Goal: Transaction & Acquisition: Purchase product/service

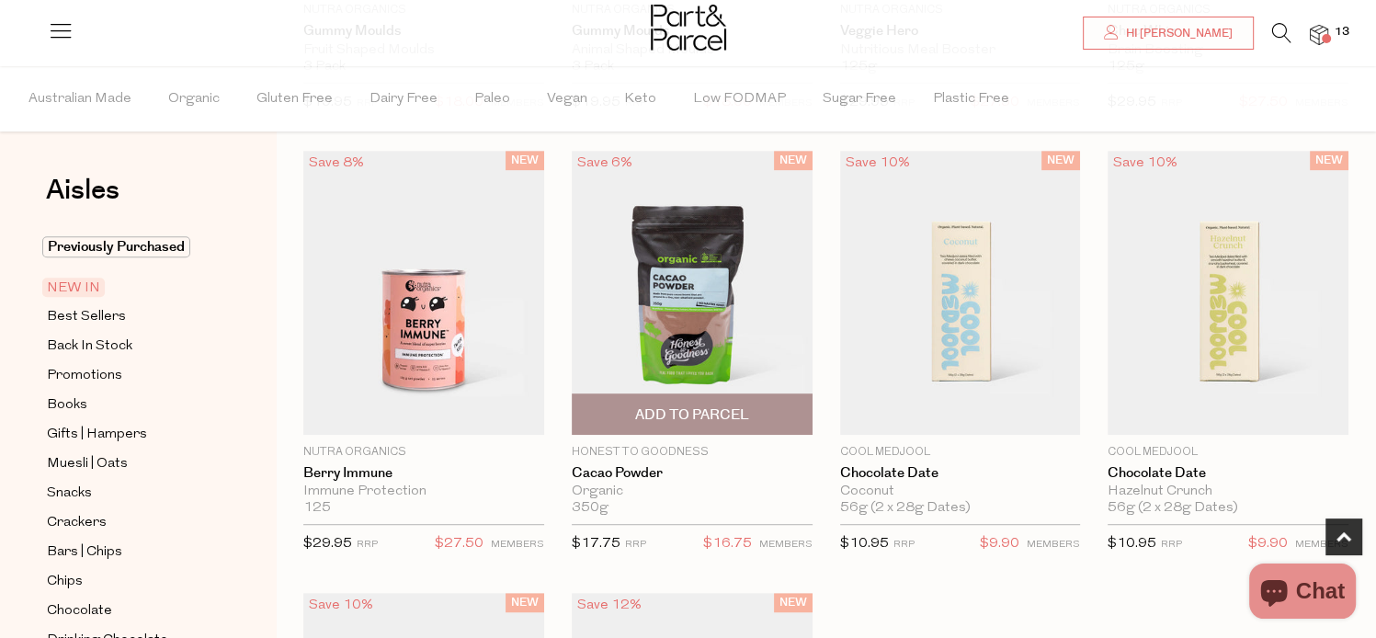
scroll to position [1011, 0]
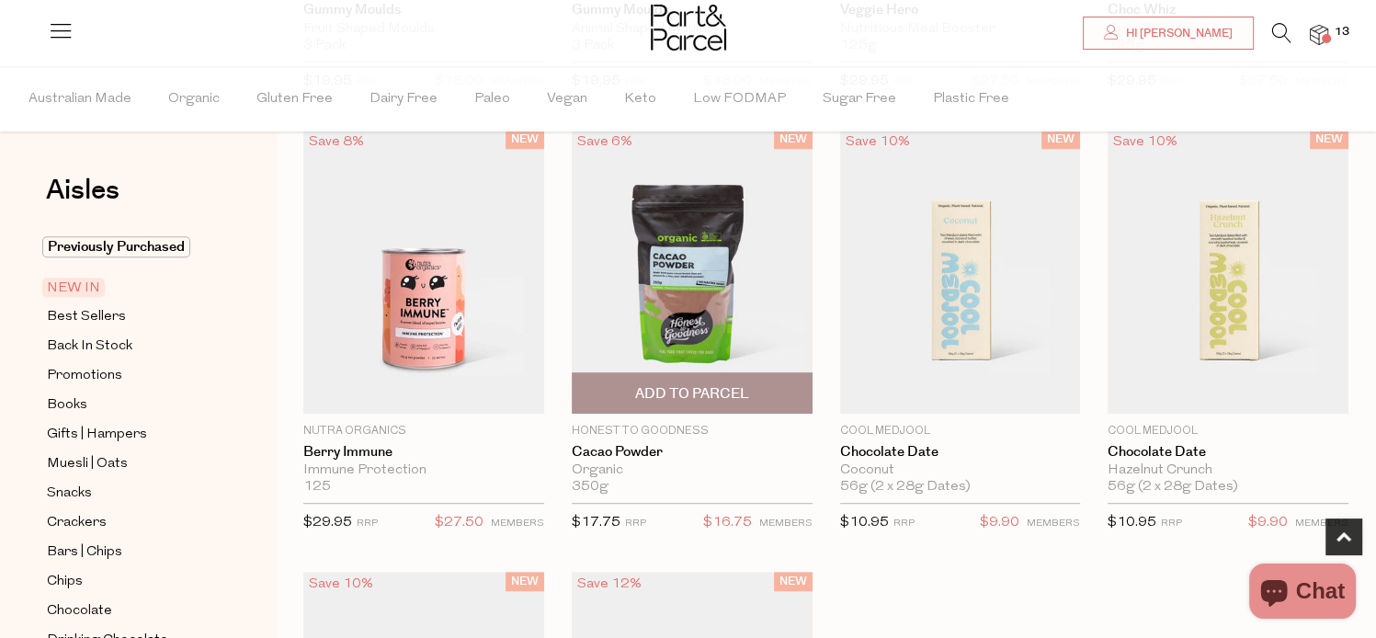
click at [688, 395] on span "Add To Parcel" at bounding box center [692, 393] width 114 height 19
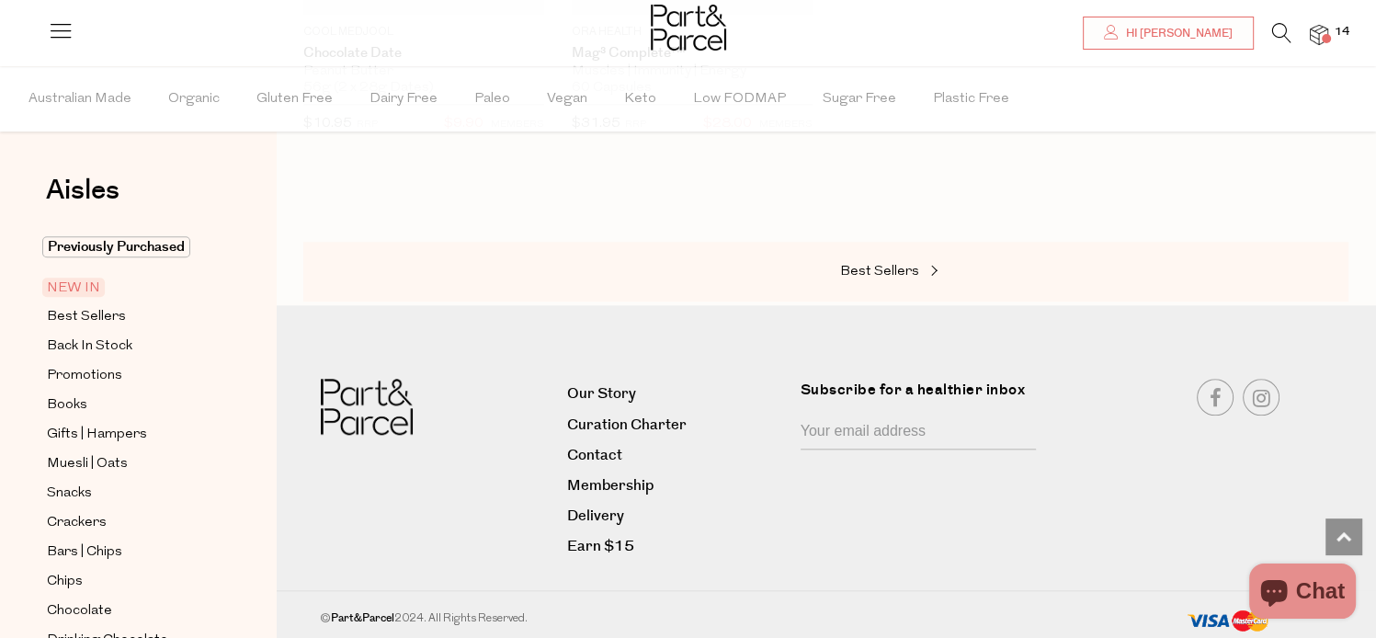
scroll to position [1484, 0]
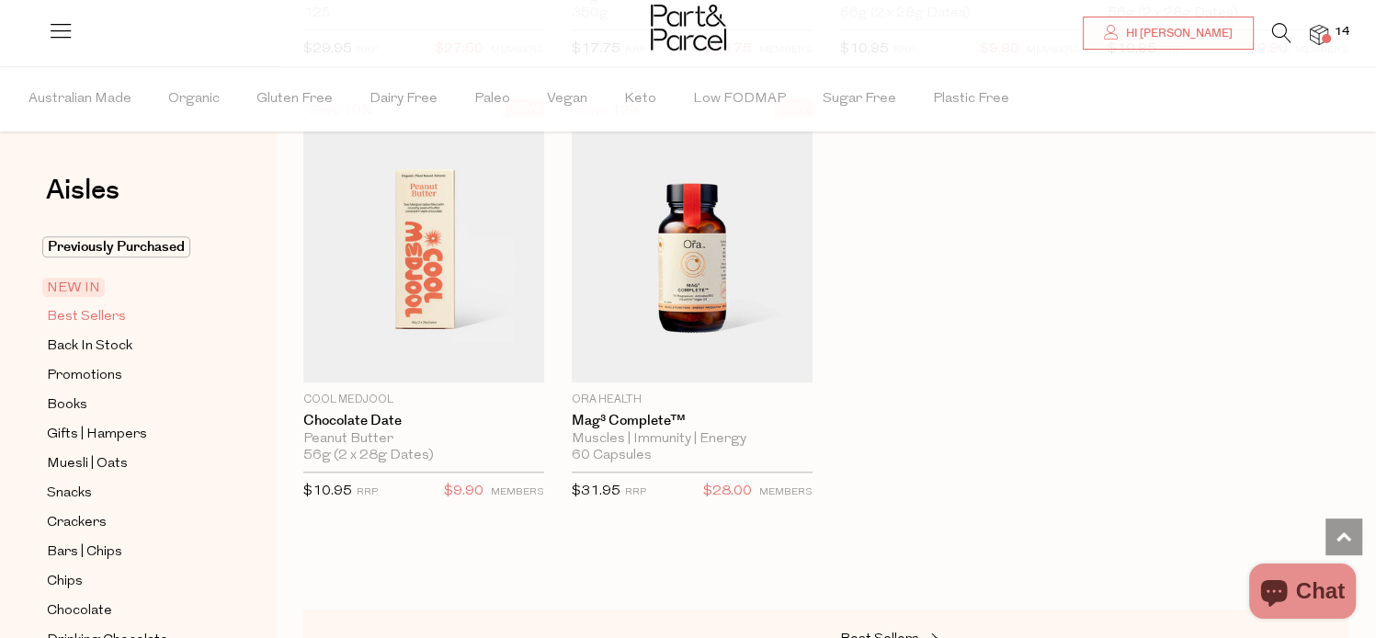
click at [90, 313] on span "Best Sellers" at bounding box center [86, 317] width 79 height 22
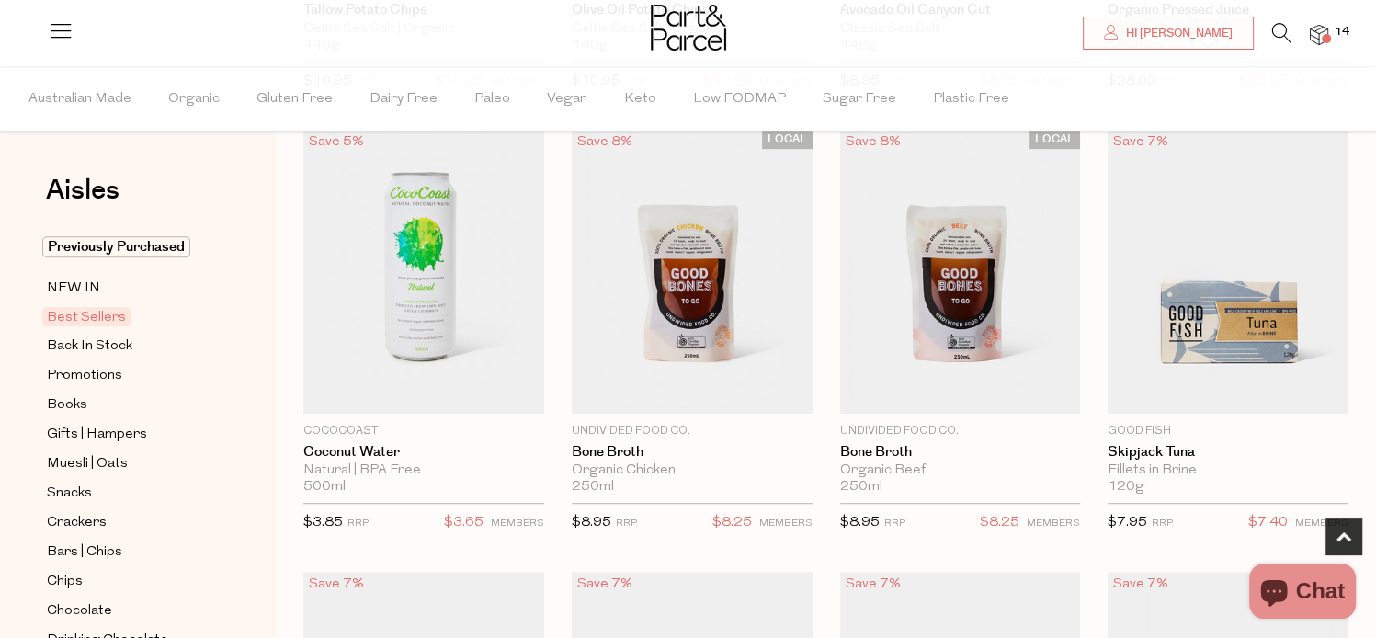
scroll to position [1379, 0]
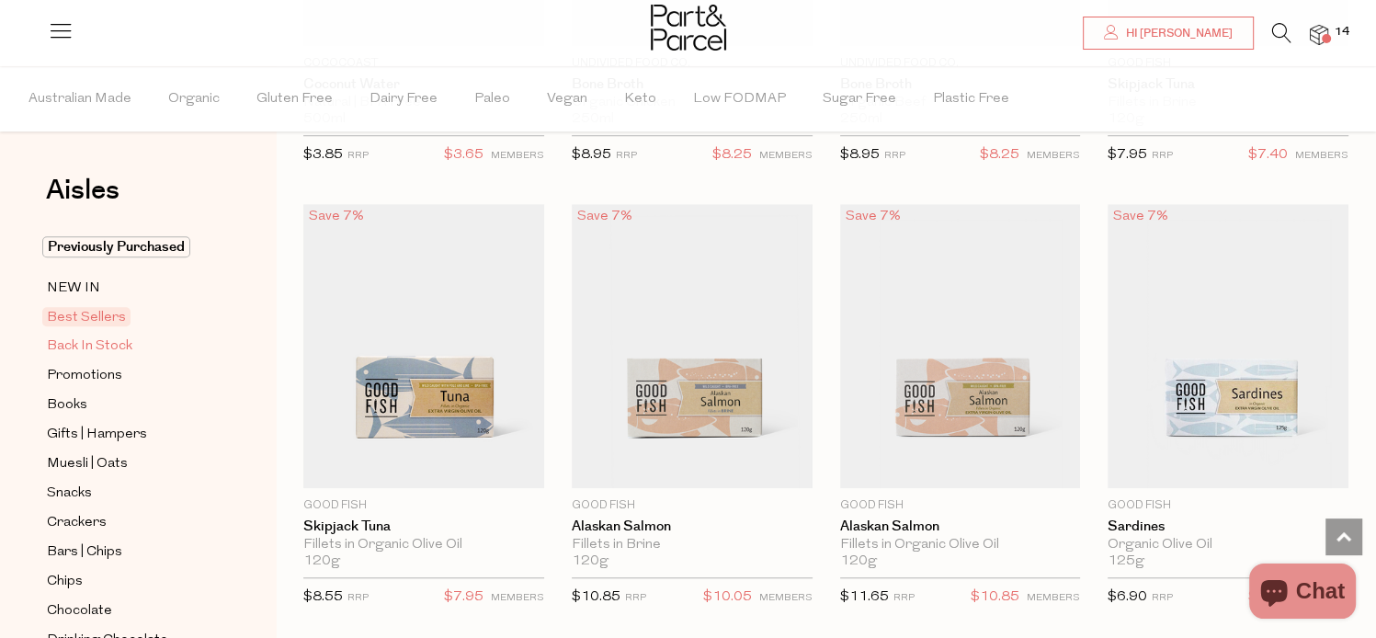
click at [116, 347] on span "Back In Stock" at bounding box center [89, 346] width 85 height 22
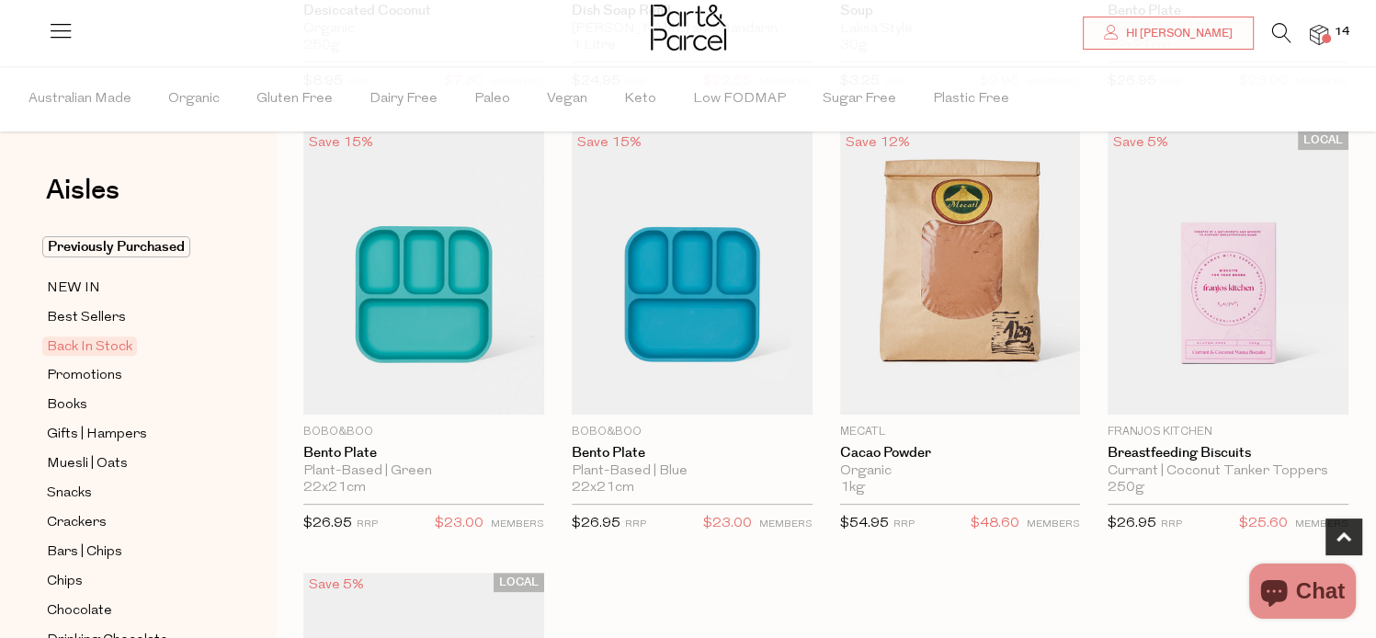
scroll to position [919, 0]
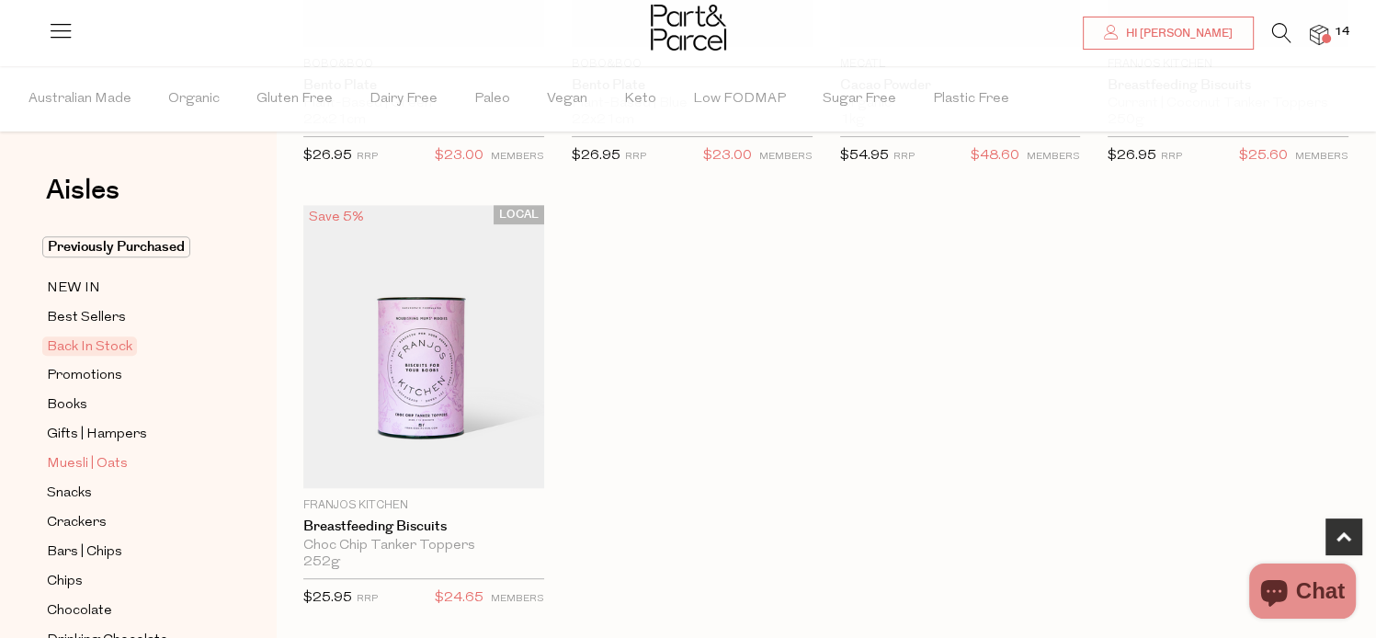
click at [70, 462] on span "Muesli | Oats" at bounding box center [87, 464] width 81 height 22
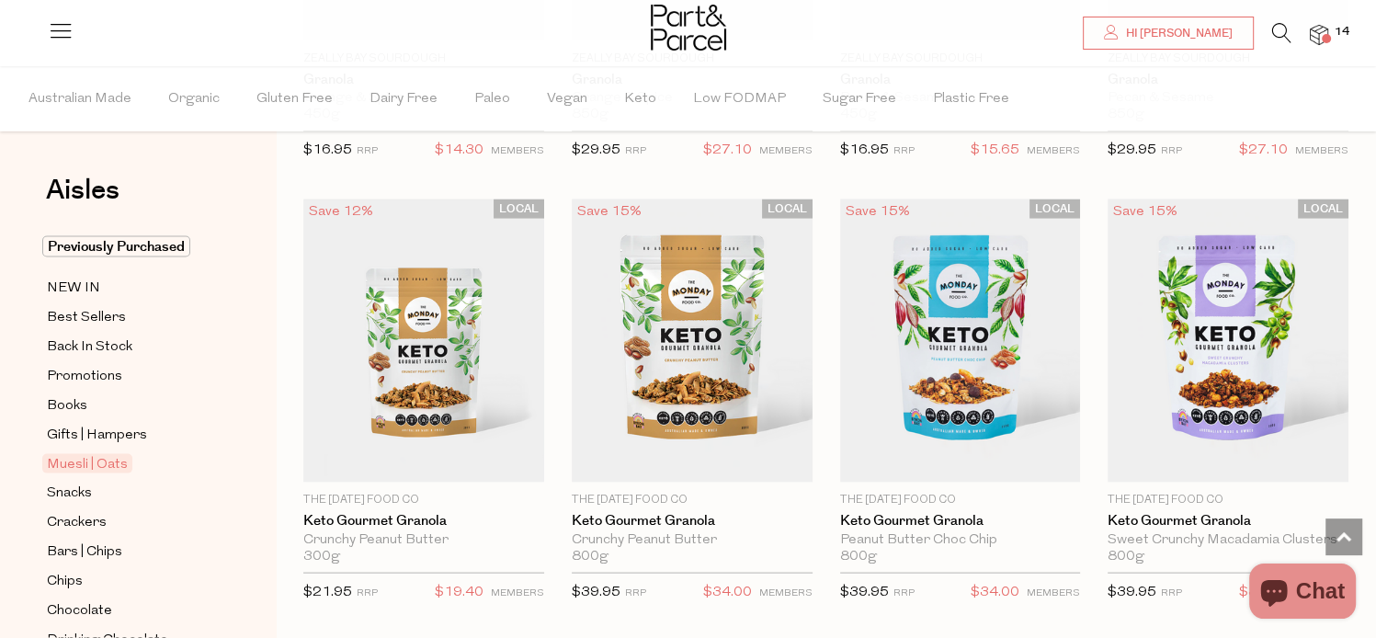
scroll to position [3860, 0]
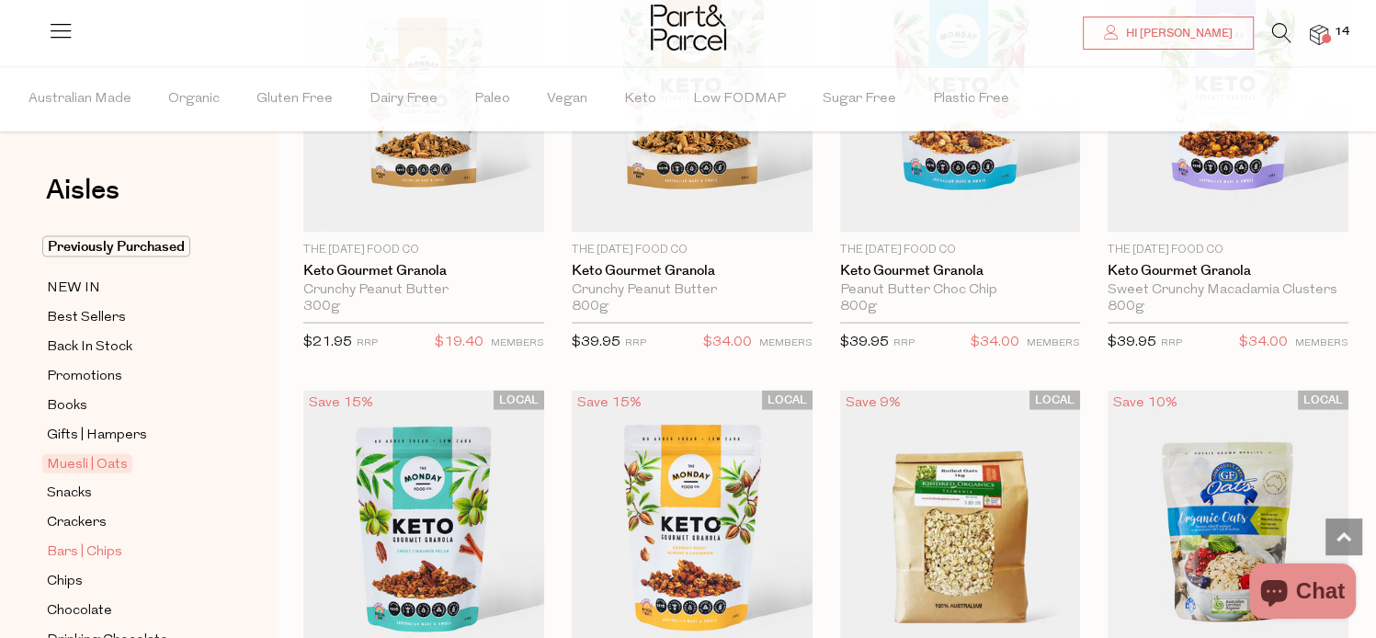
click at [85, 541] on span "Bars | Chips" at bounding box center [84, 552] width 75 height 22
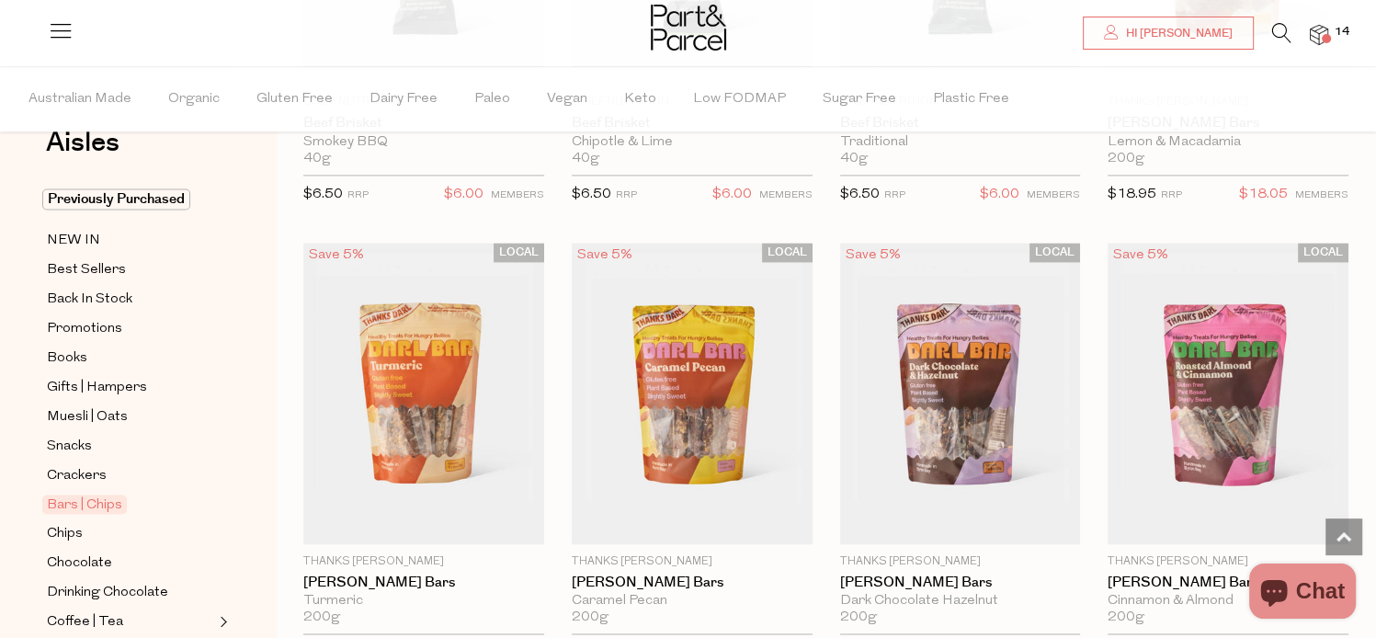
scroll to position [92, 0]
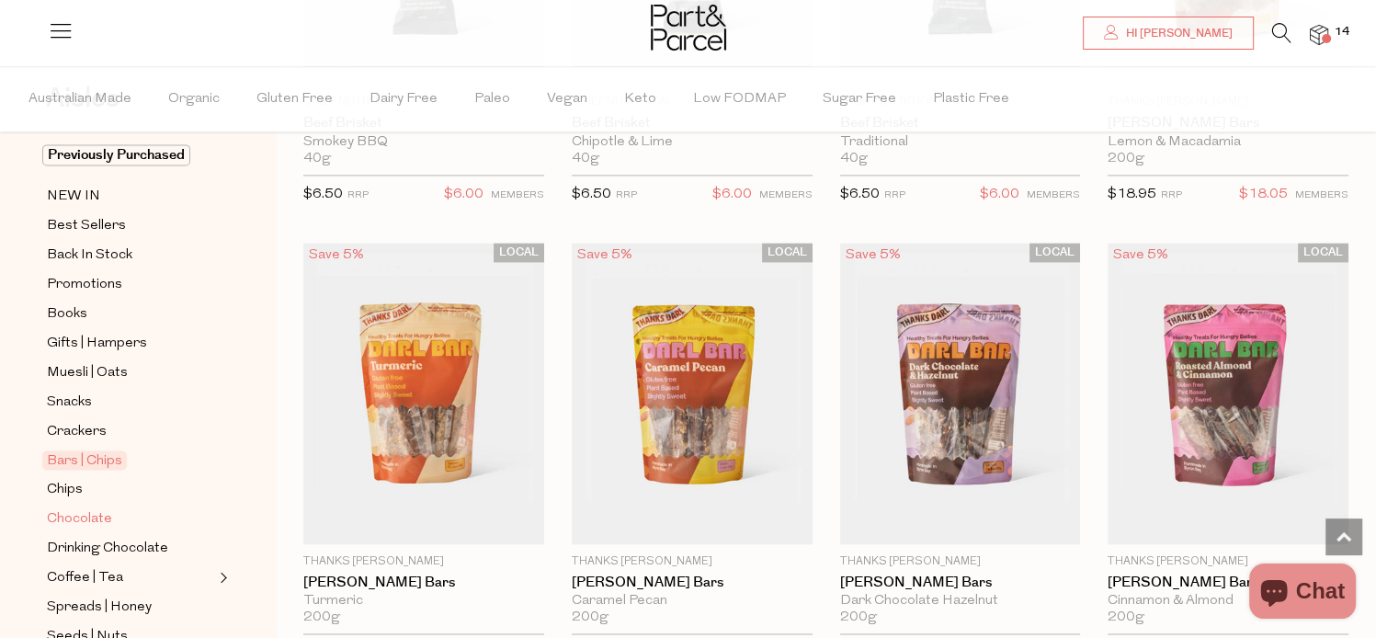
click at [92, 517] on span "Chocolate" at bounding box center [79, 519] width 65 height 22
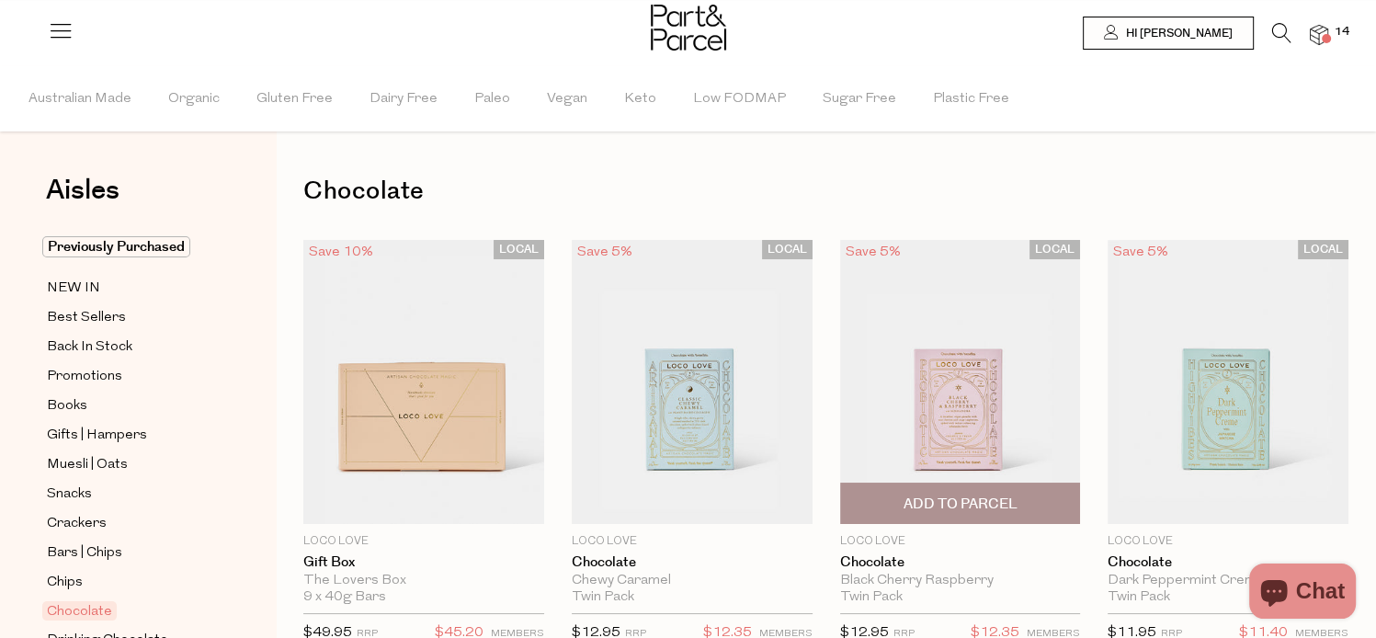
type input "2"
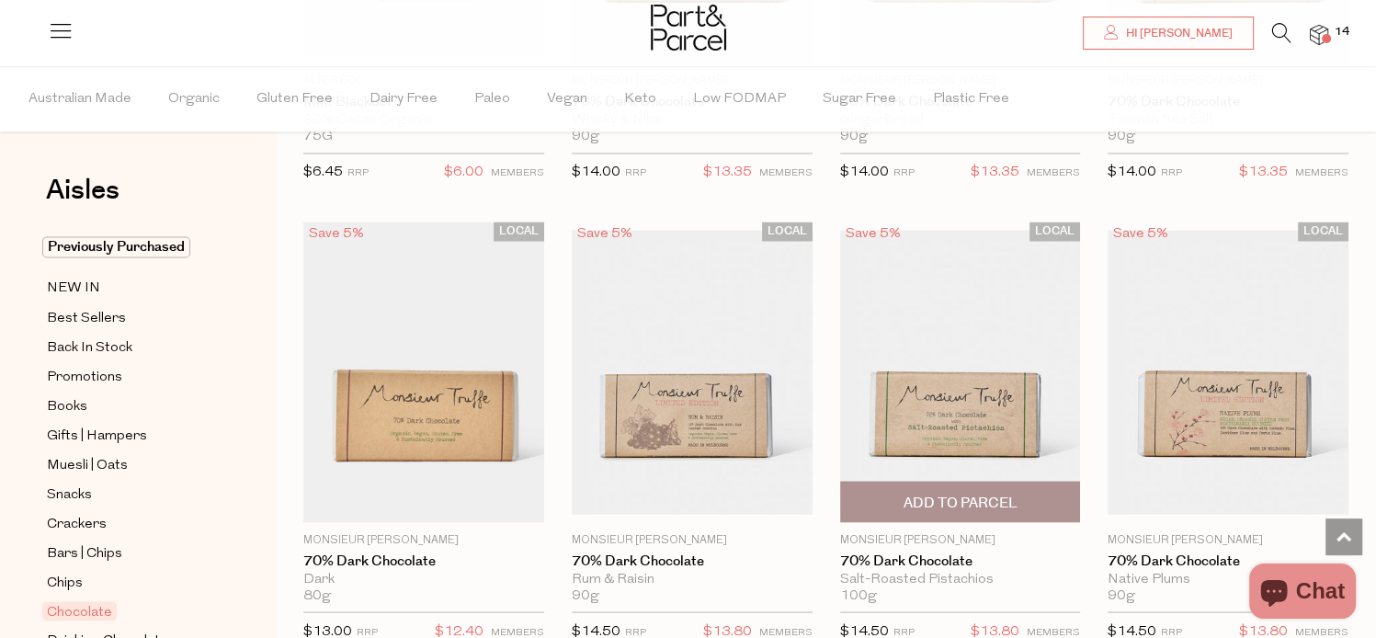
scroll to position [3125, 0]
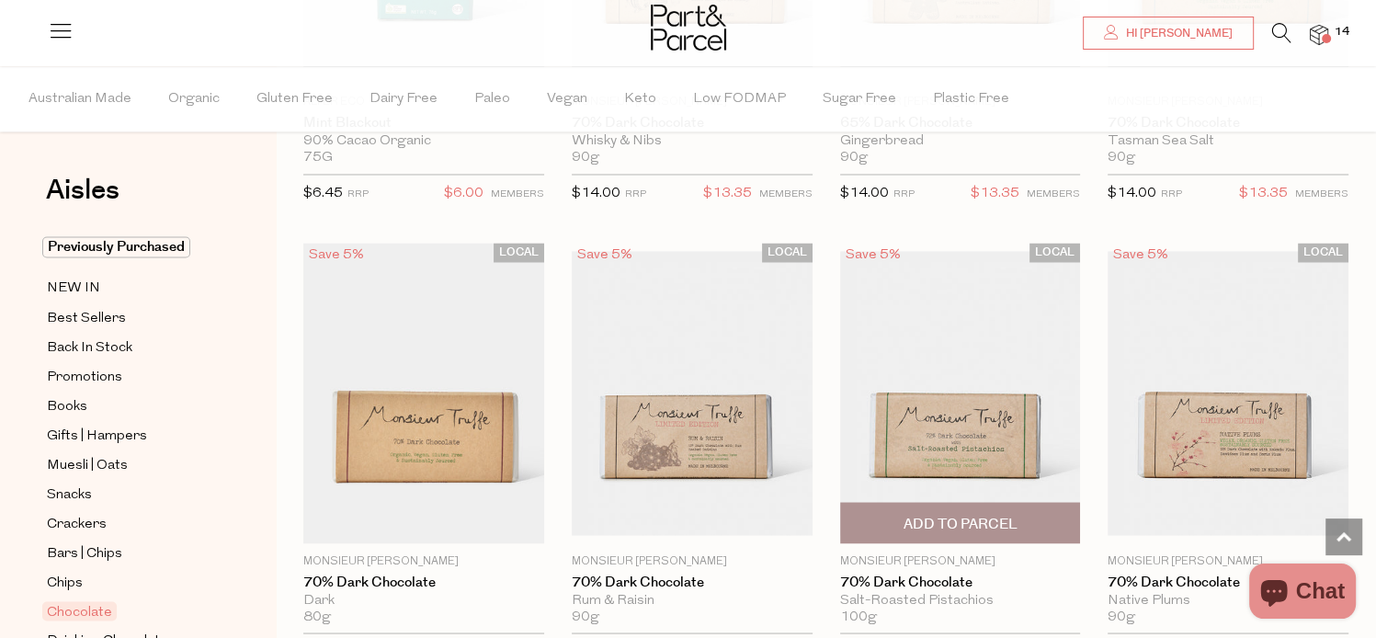
click at [930, 322] on img at bounding box center [960, 393] width 241 height 284
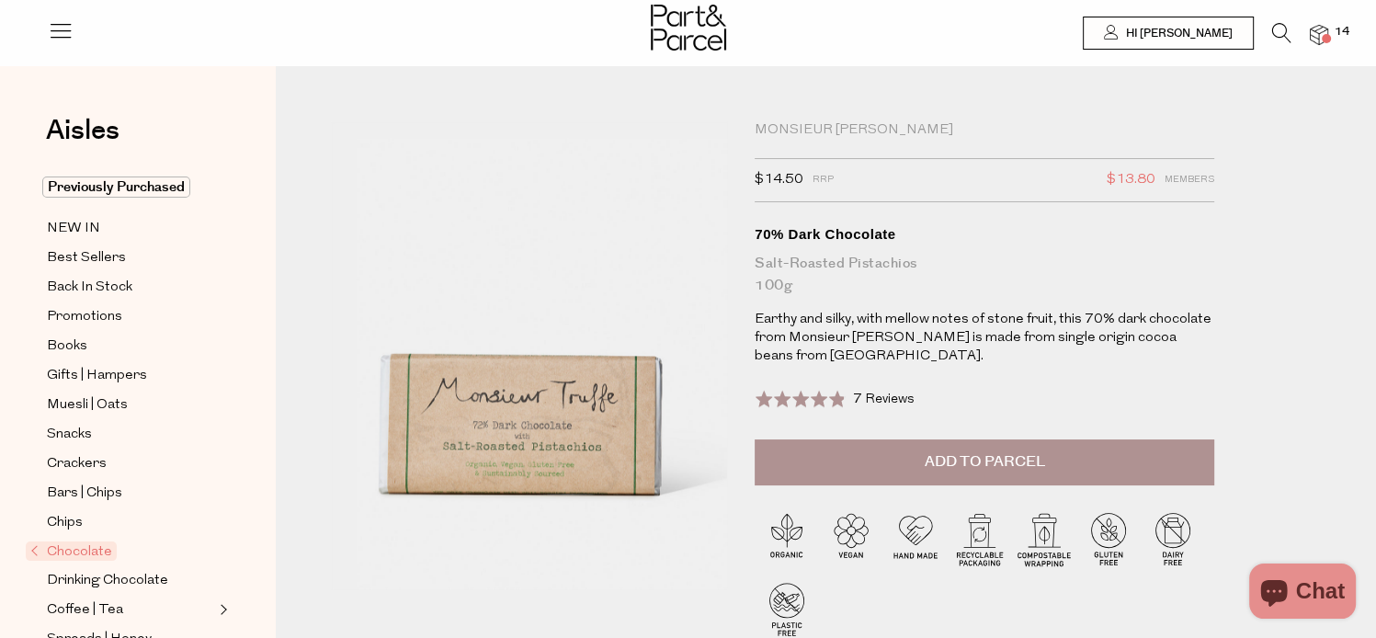
click at [974, 451] on span "Add to Parcel" at bounding box center [985, 461] width 120 height 21
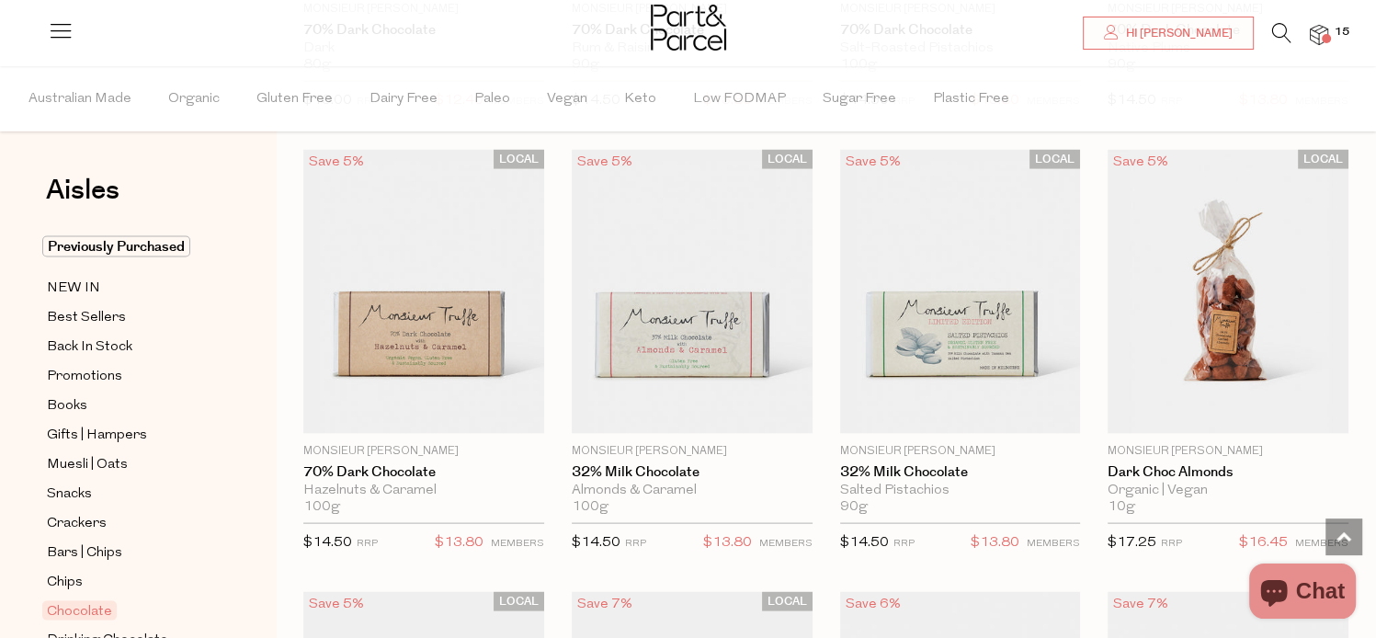
type input "2"
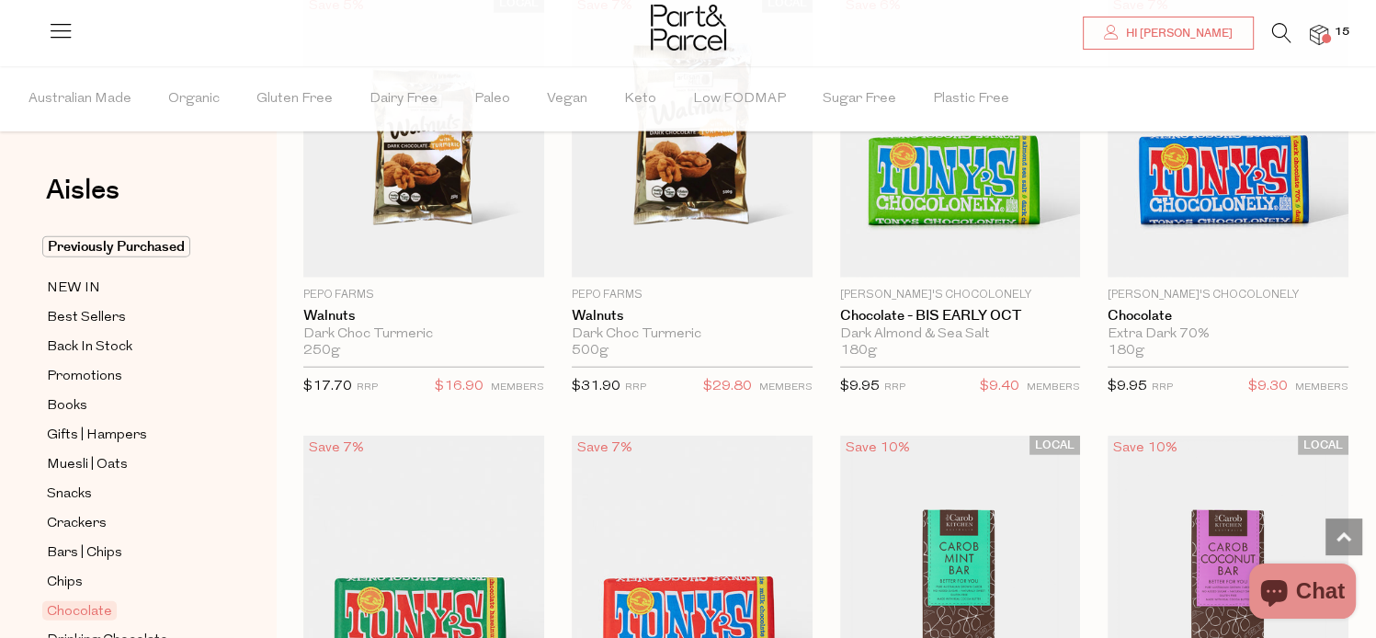
scroll to position [4504, 0]
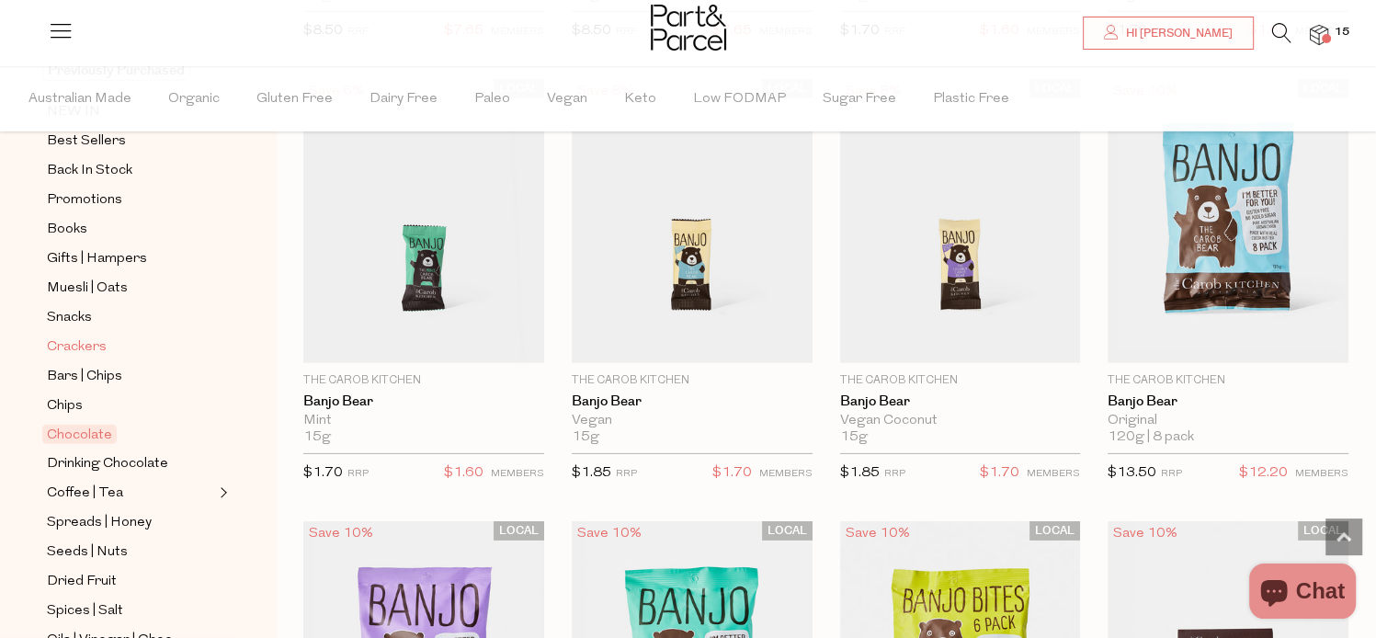
scroll to position [184, 0]
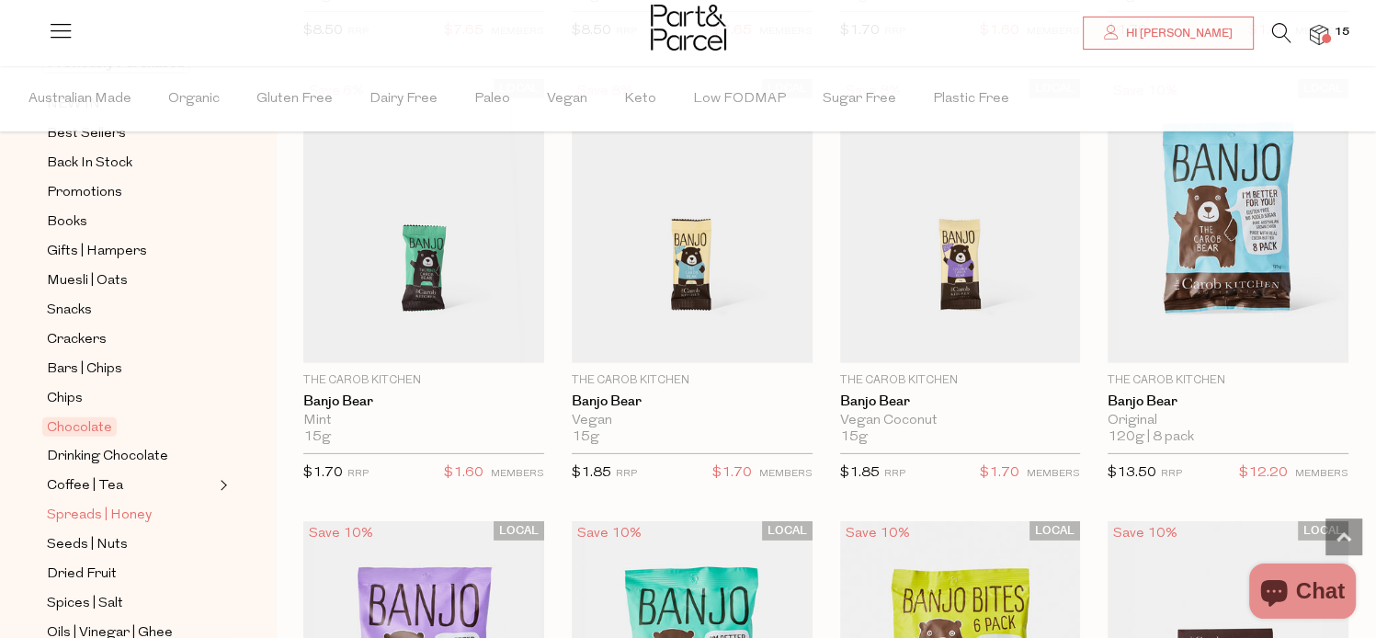
click at [103, 512] on span "Spreads | Honey" at bounding box center [99, 516] width 105 height 22
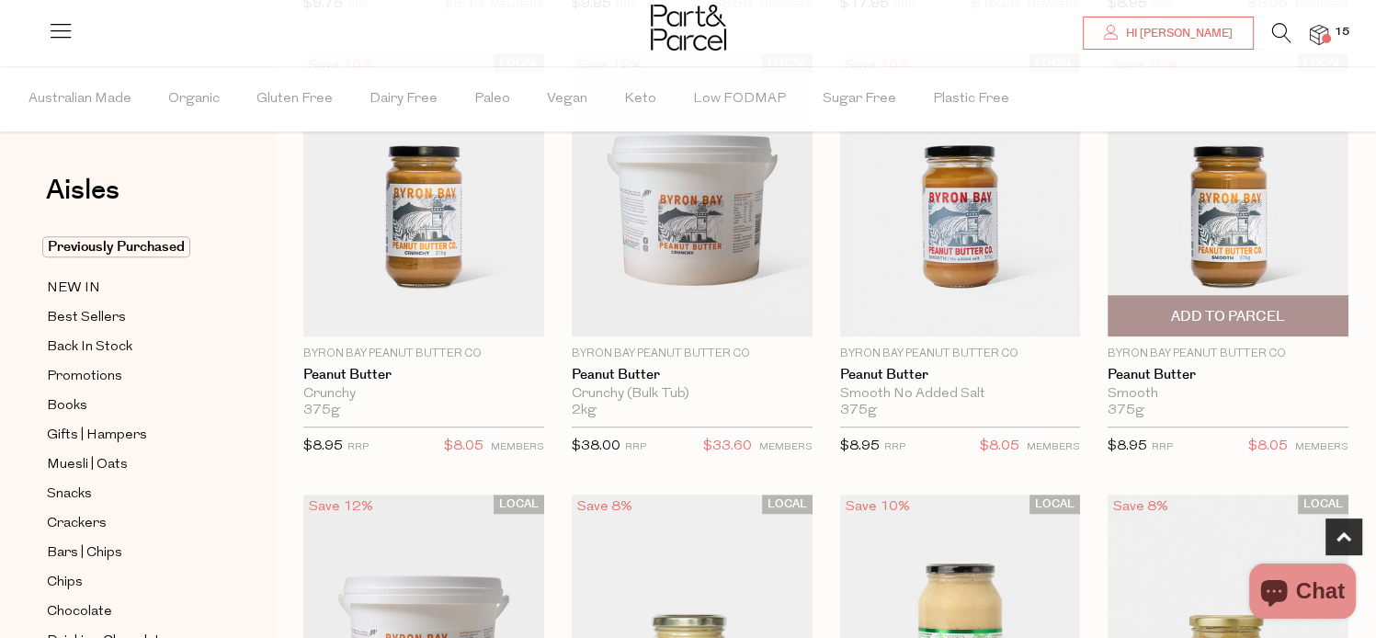
scroll to position [1103, 0]
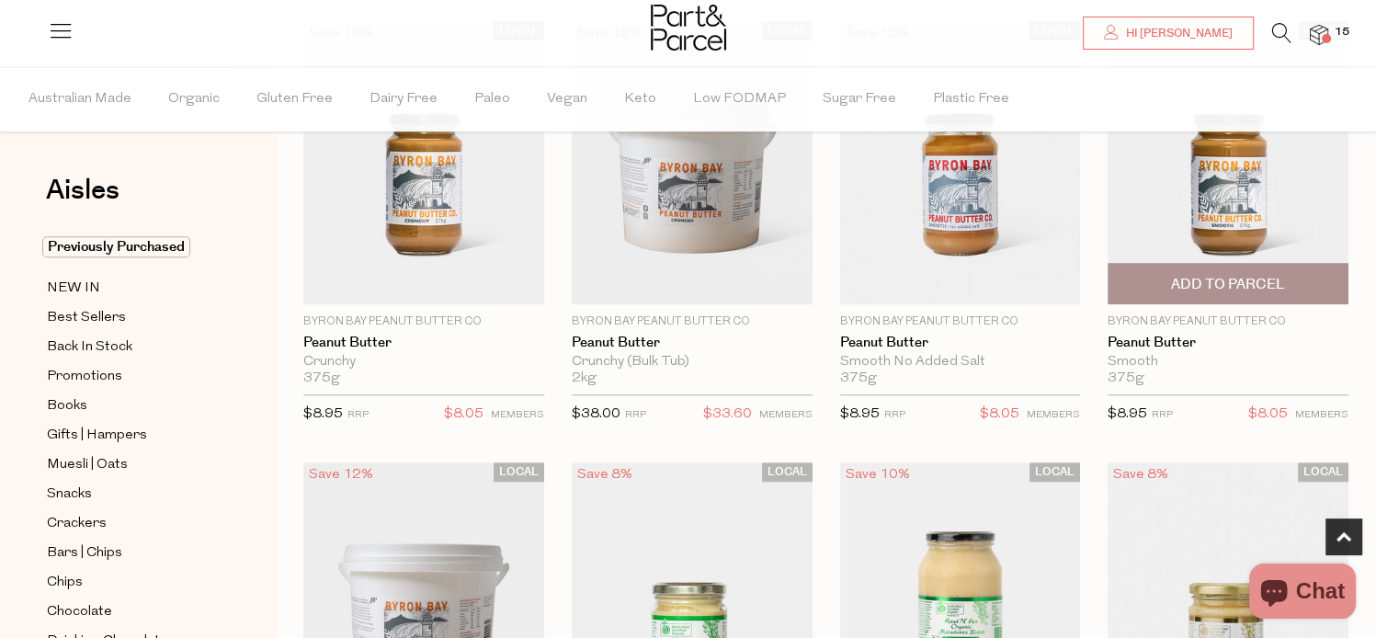
click at [1213, 169] on img at bounding box center [1228, 163] width 241 height 284
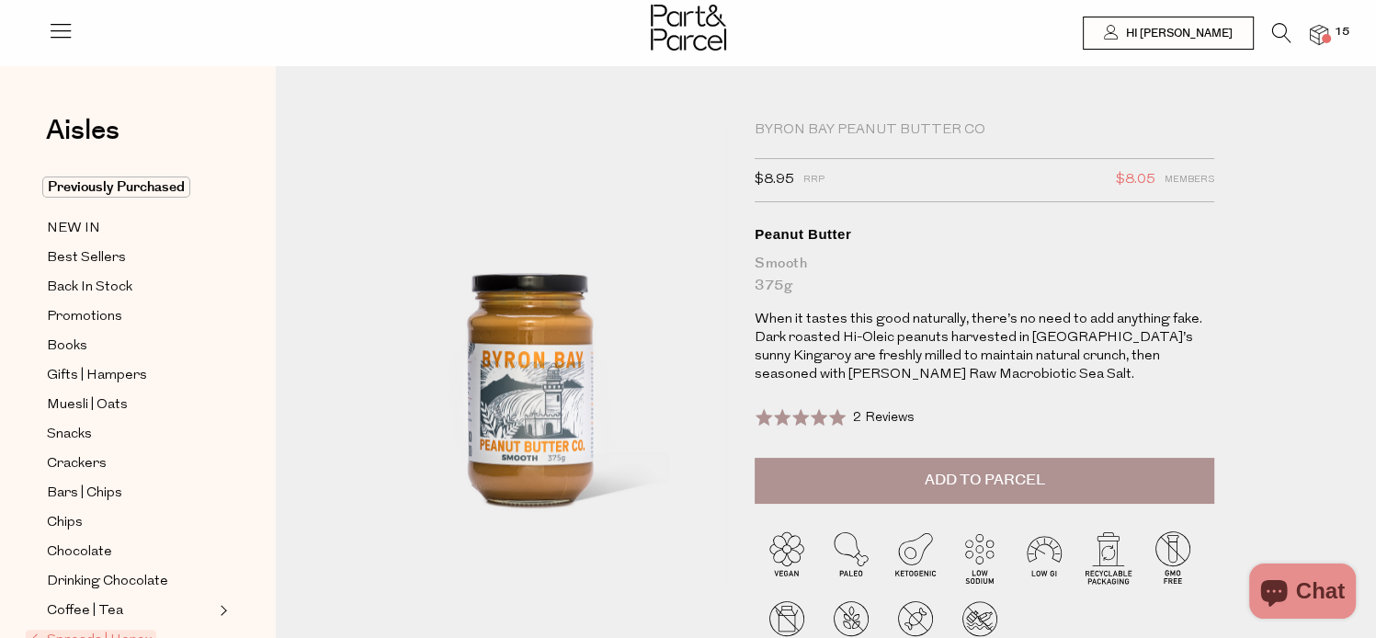
click at [969, 479] on span "Add to Parcel" at bounding box center [985, 480] width 120 height 21
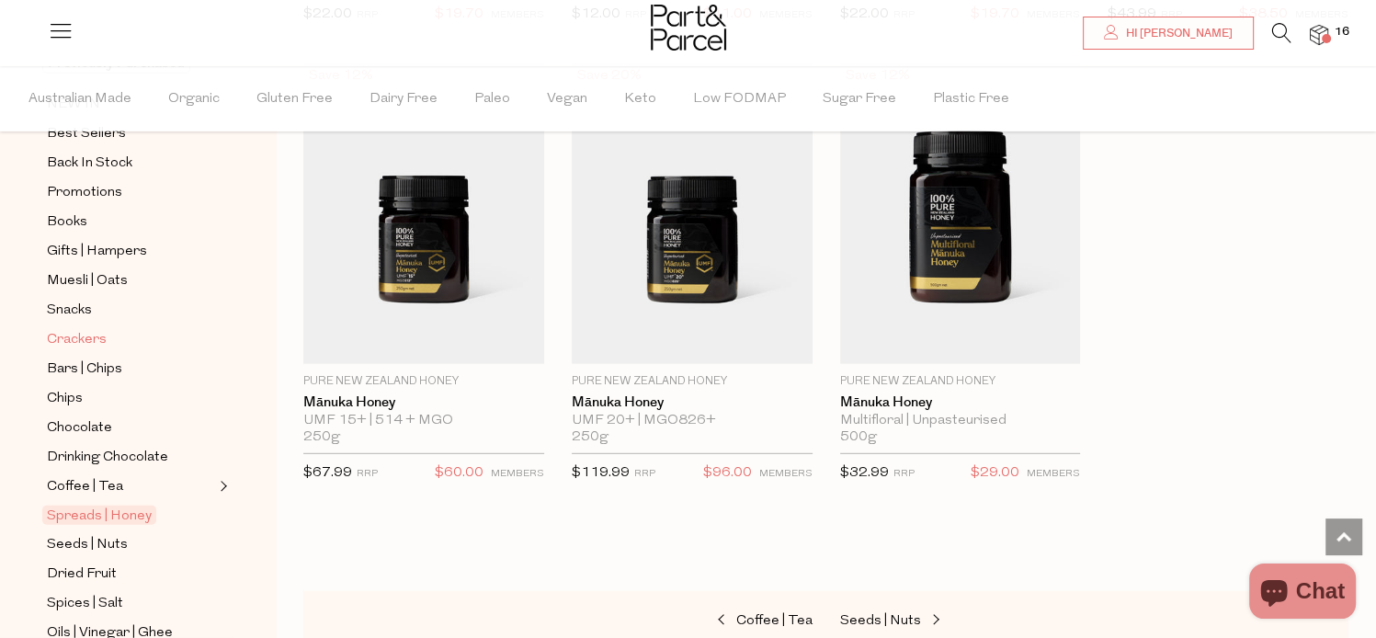
scroll to position [368, 0]
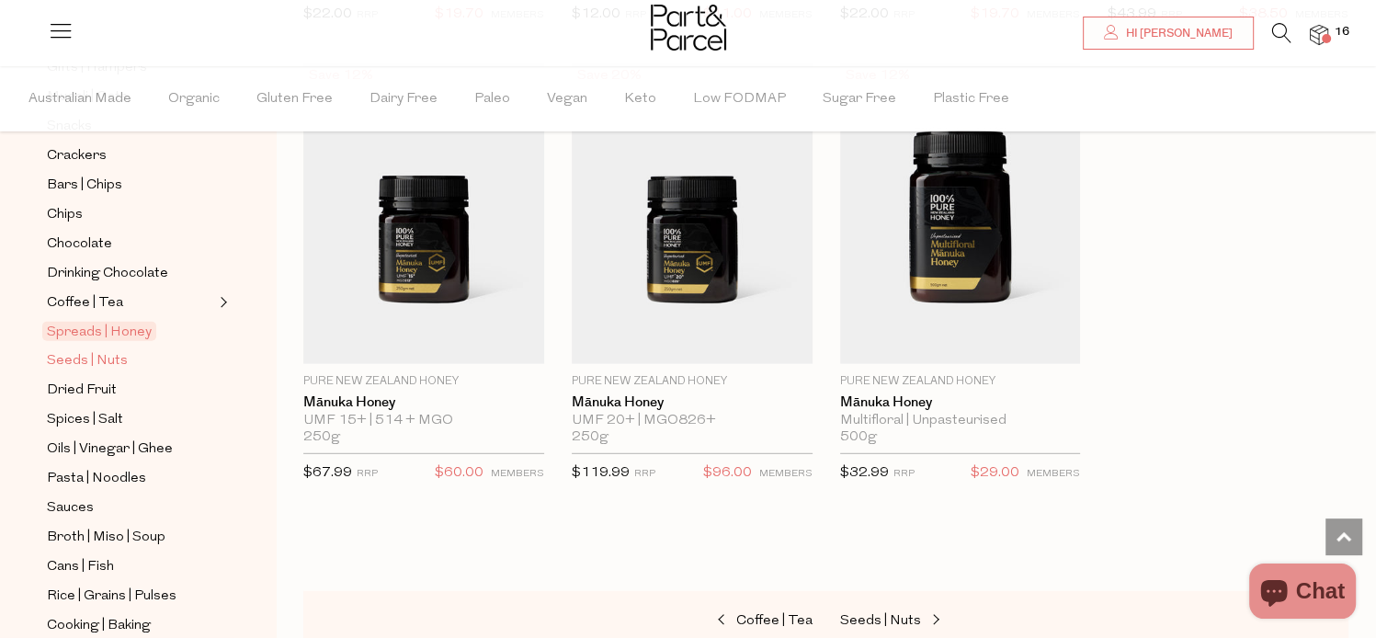
click at [89, 358] on span "Seeds | Nuts" at bounding box center [87, 361] width 81 height 22
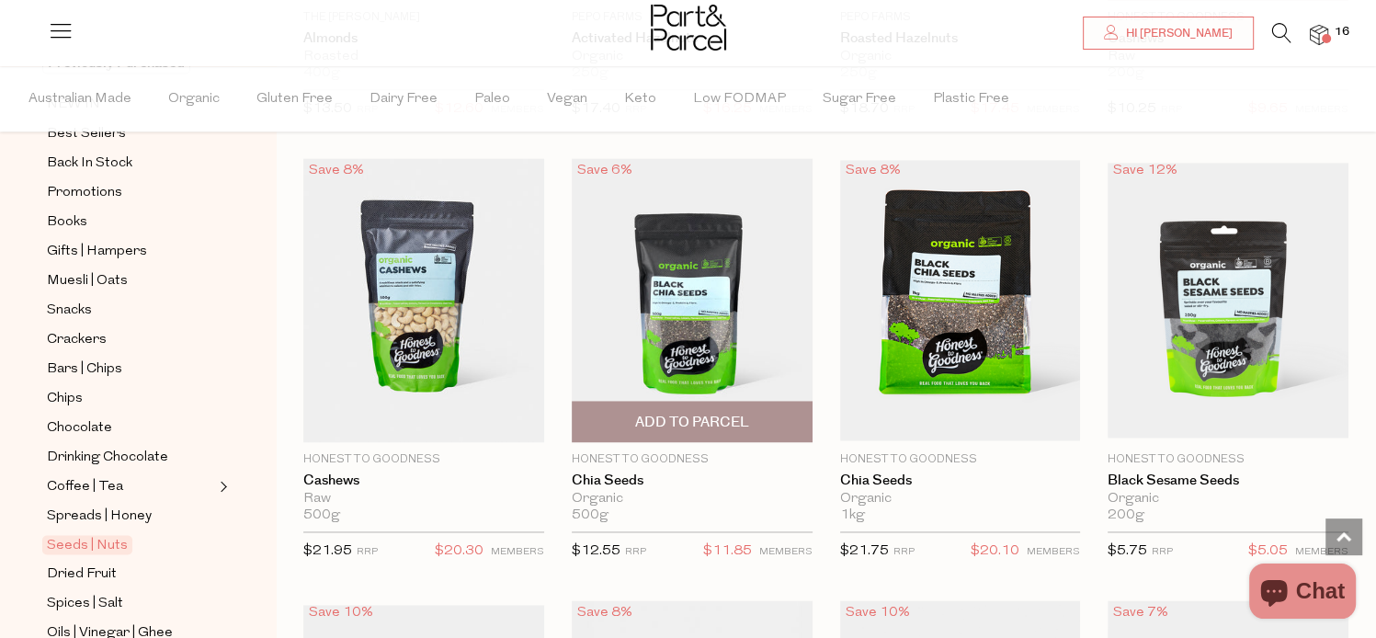
scroll to position [2757, 0]
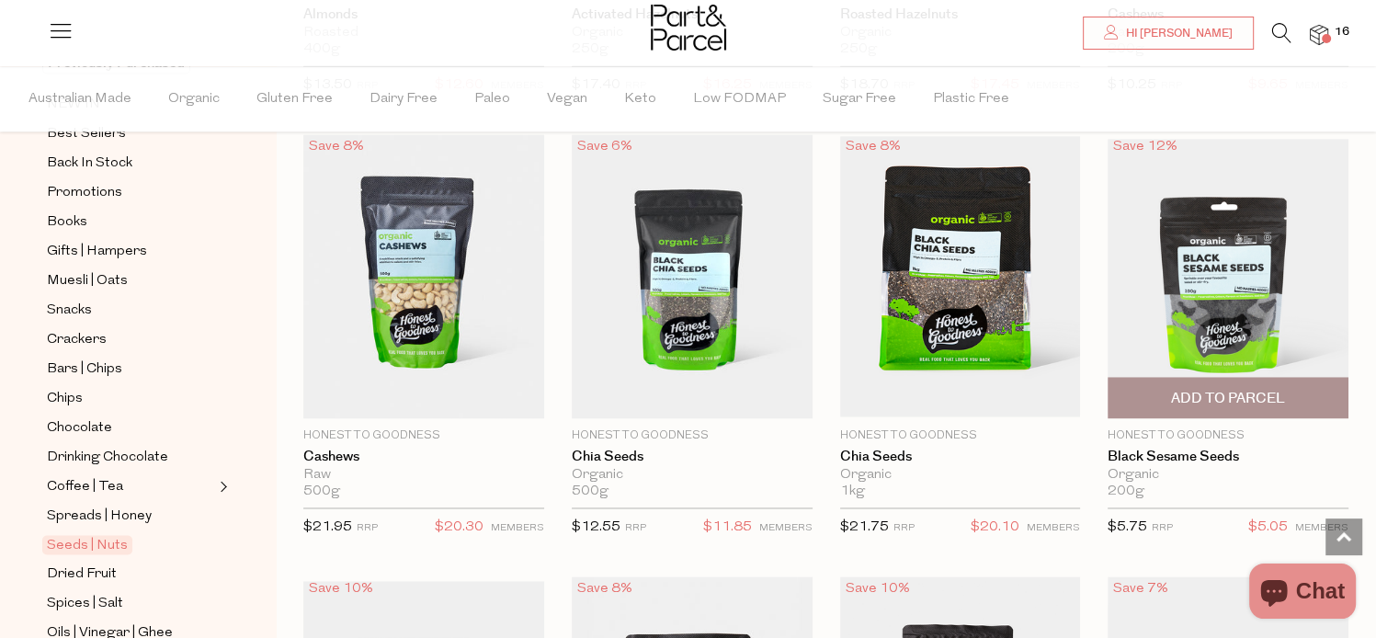
click at [1235, 392] on span "Add To Parcel" at bounding box center [1228, 398] width 114 height 19
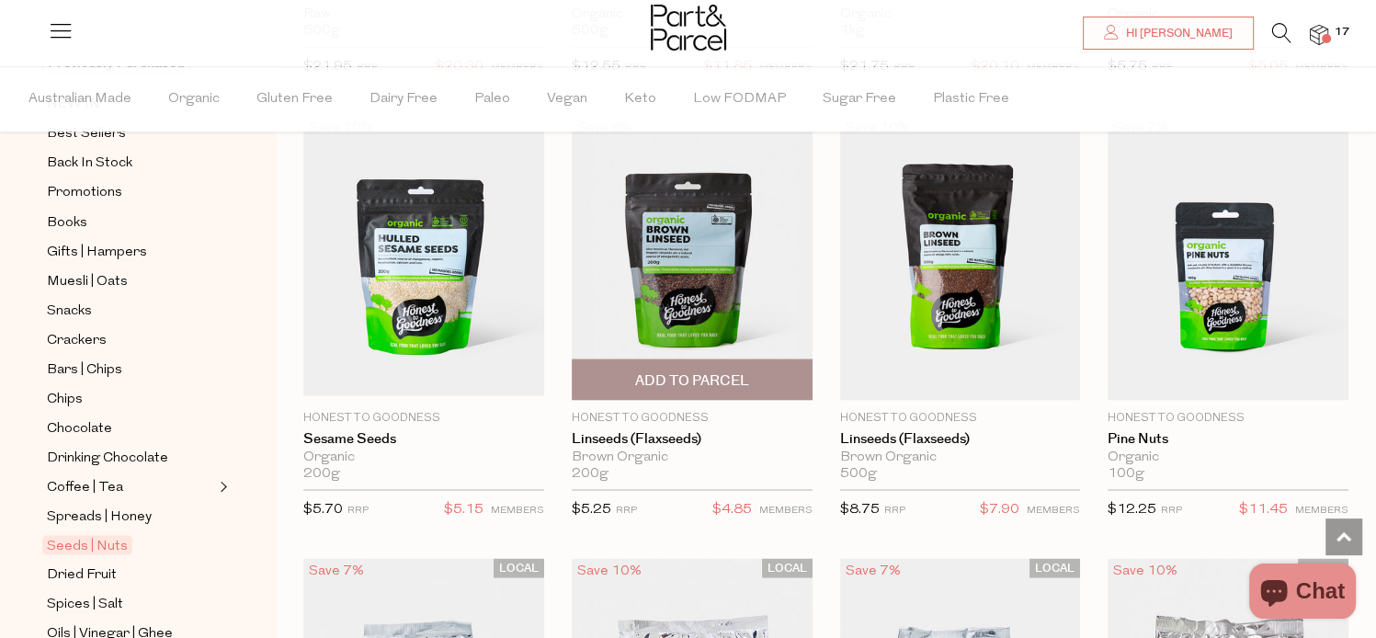
scroll to position [3217, 0]
click at [694, 372] on span "Add To Parcel" at bounding box center [692, 380] width 114 height 19
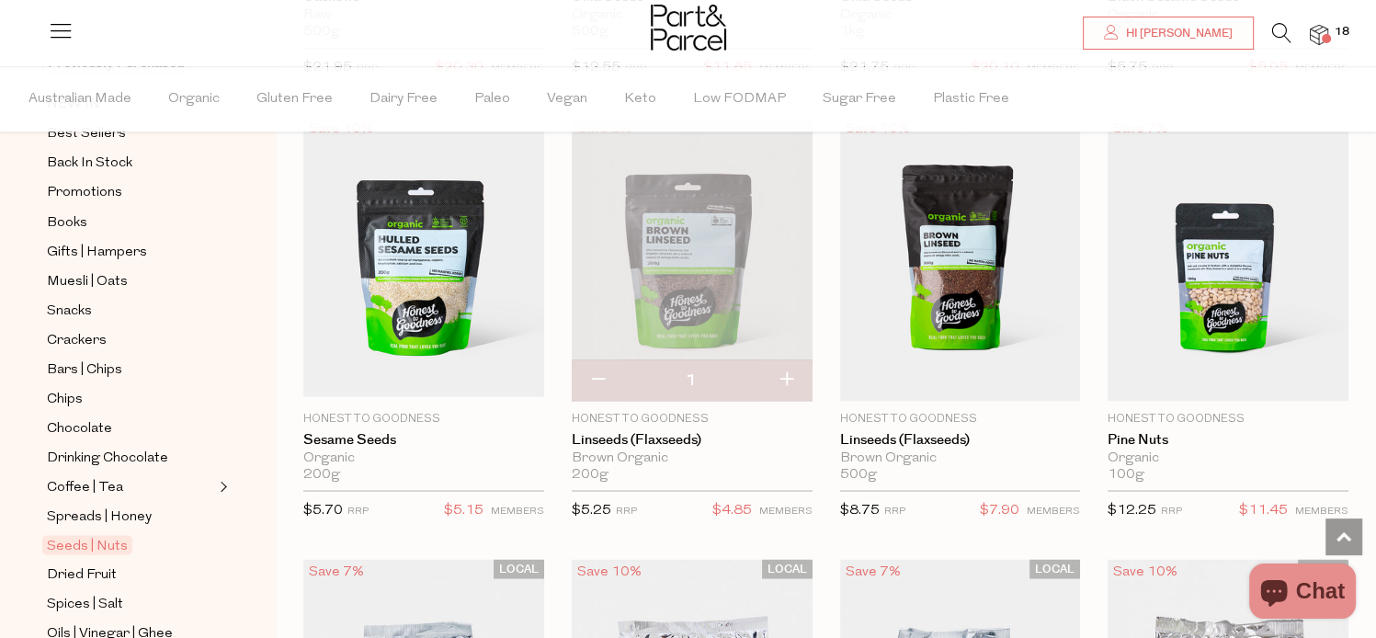
click at [587, 367] on button "button" at bounding box center [598, 379] width 52 height 40
type input "0"
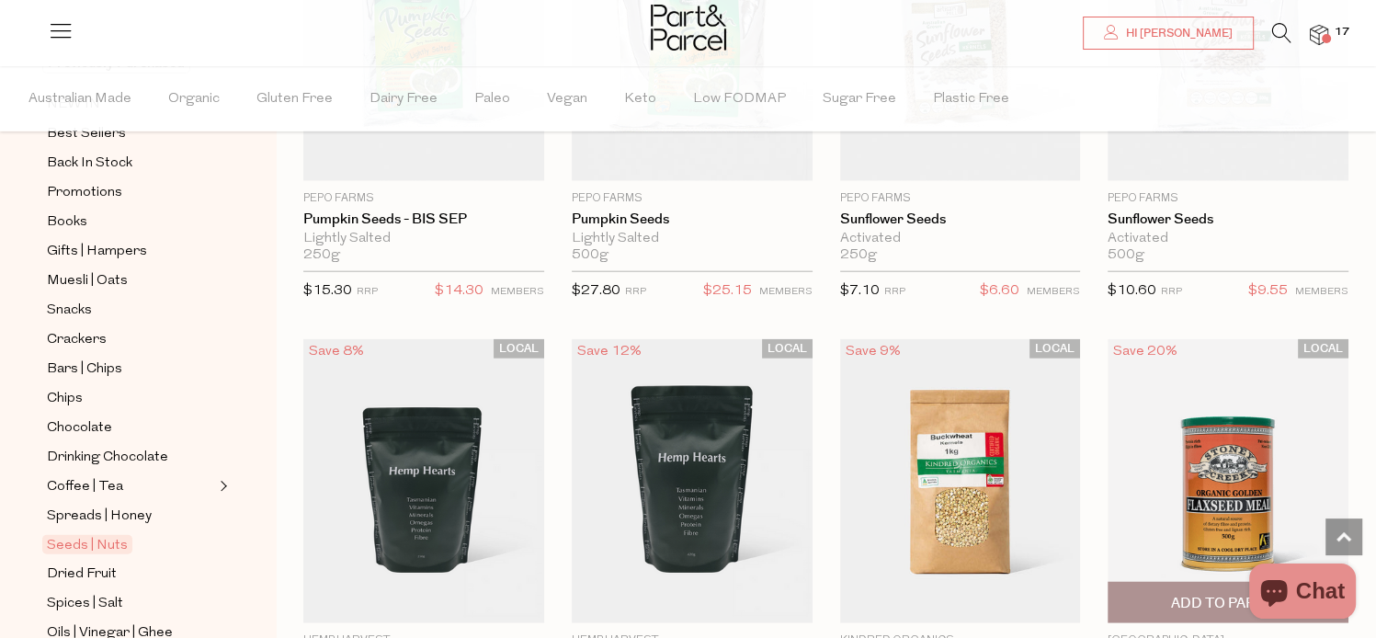
scroll to position [4504, 0]
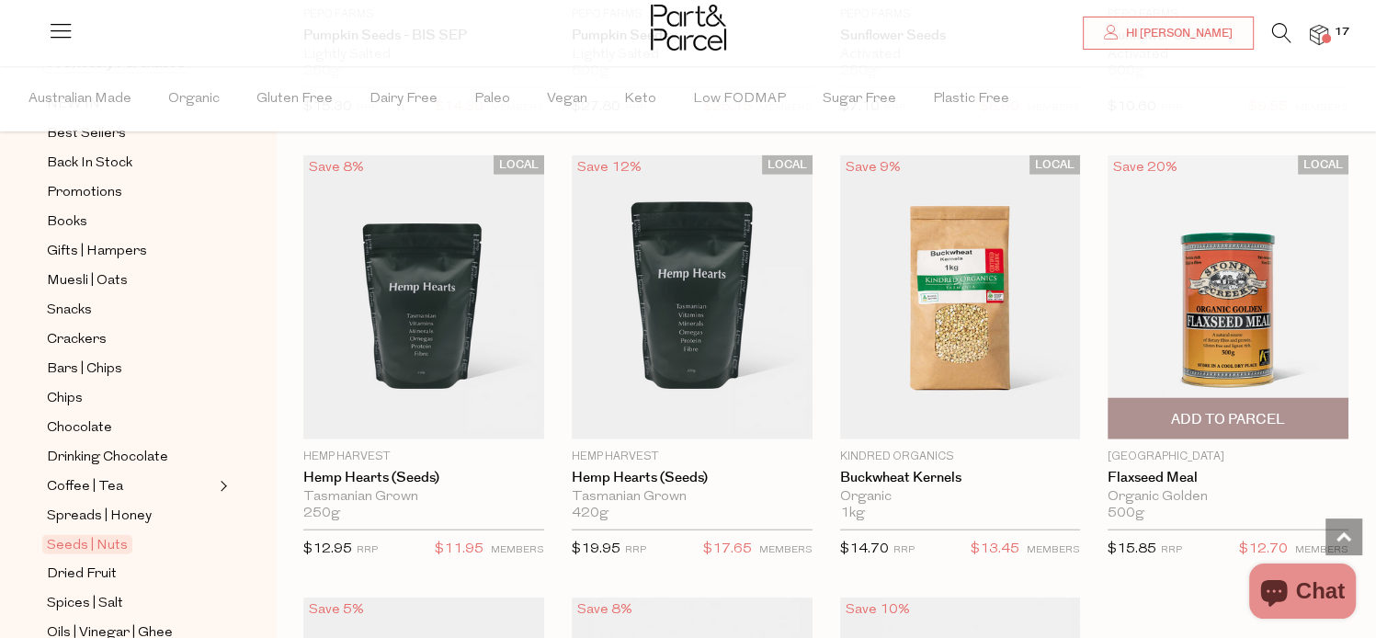
click at [1215, 410] on span "Add To Parcel" at bounding box center [1228, 419] width 114 height 19
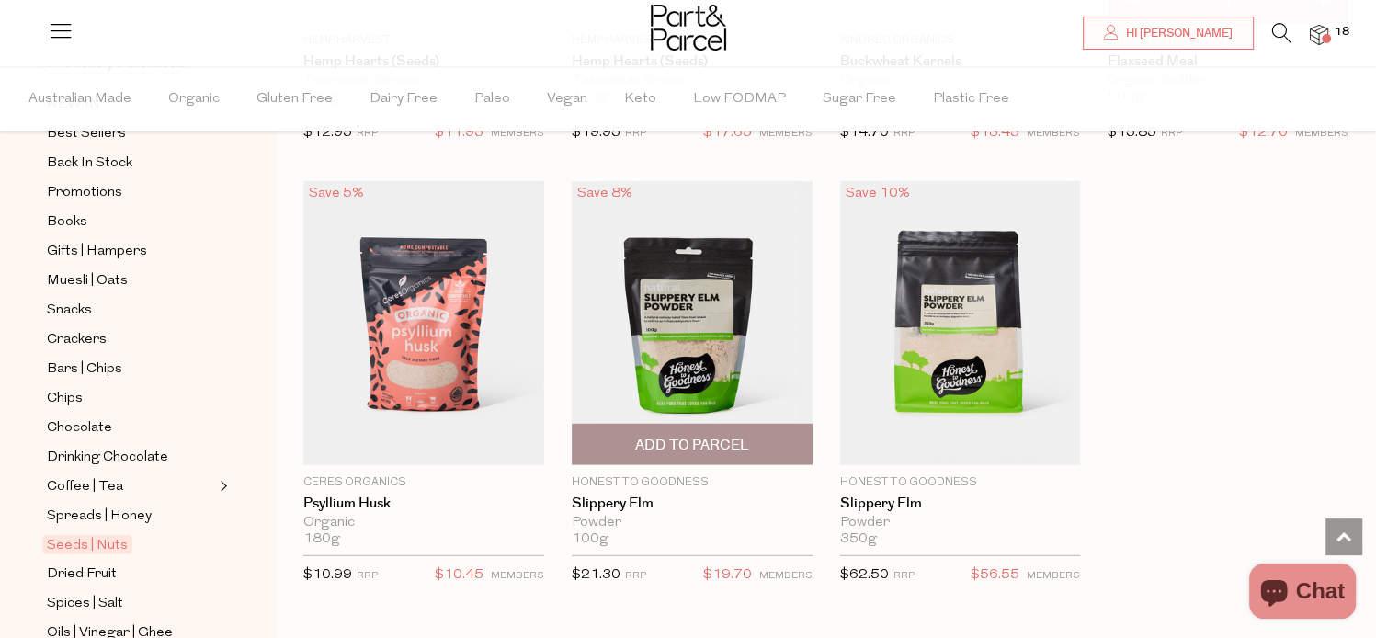
scroll to position [5055, 0]
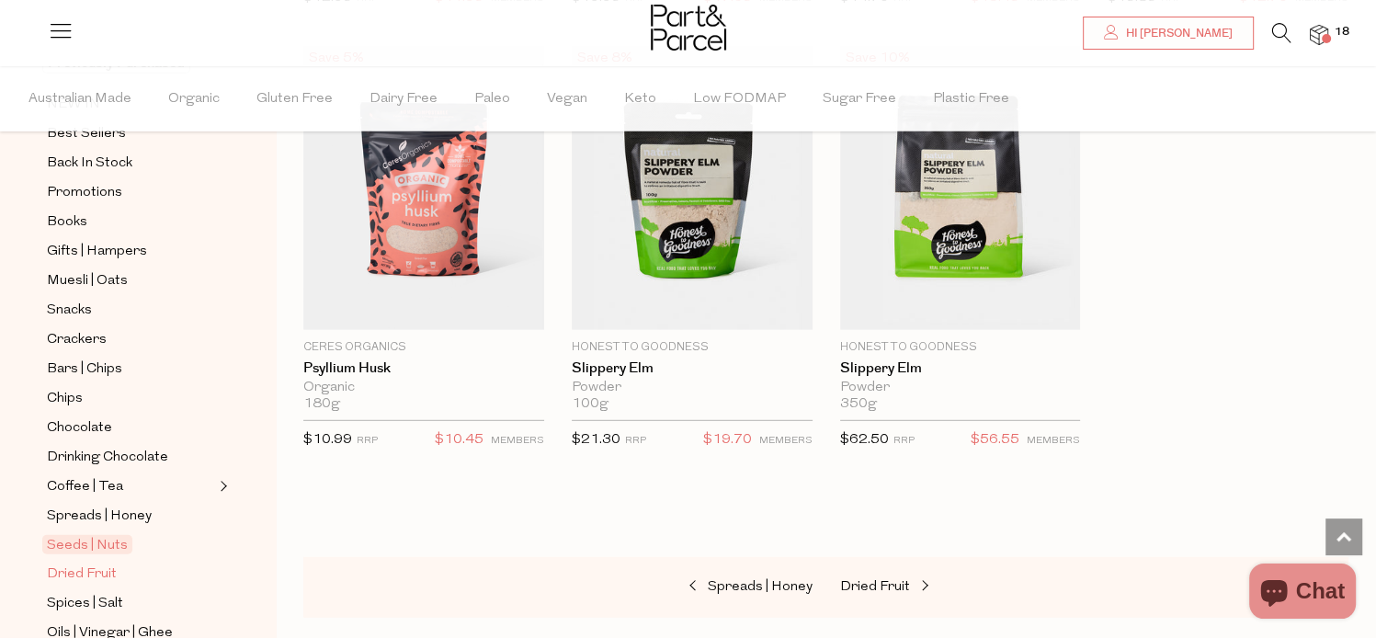
click at [96, 571] on span "Dried Fruit" at bounding box center [82, 574] width 70 height 22
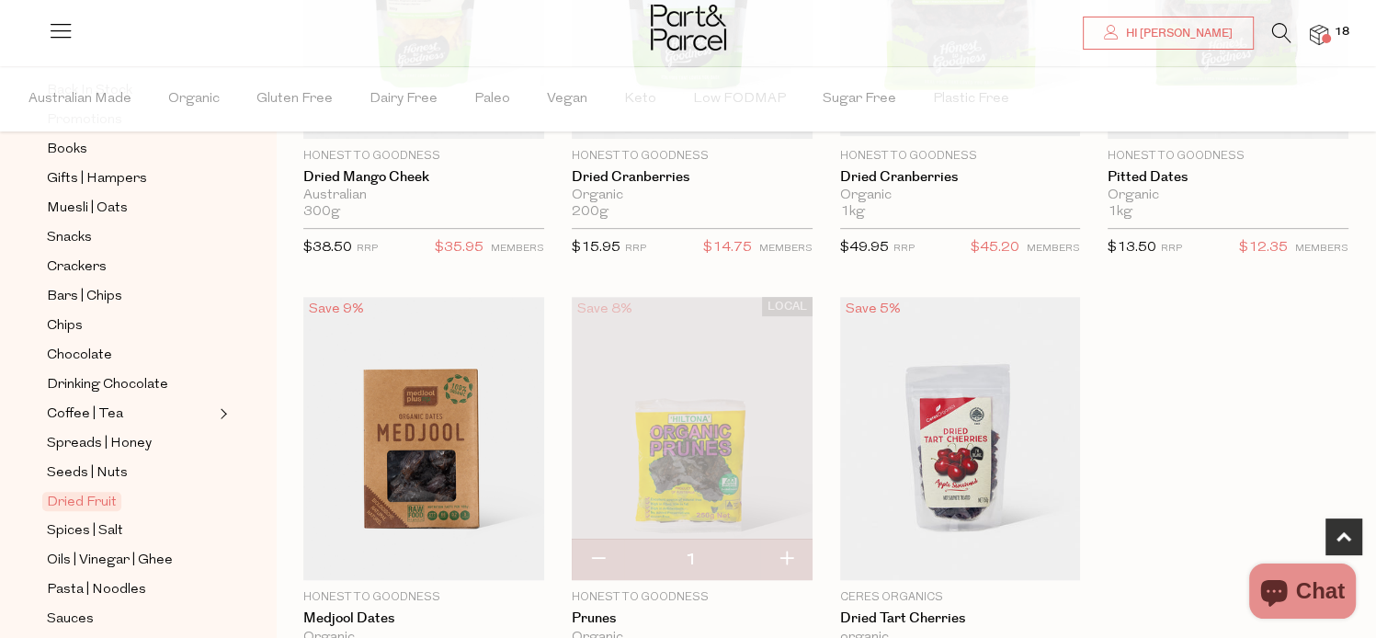
scroll to position [368, 0]
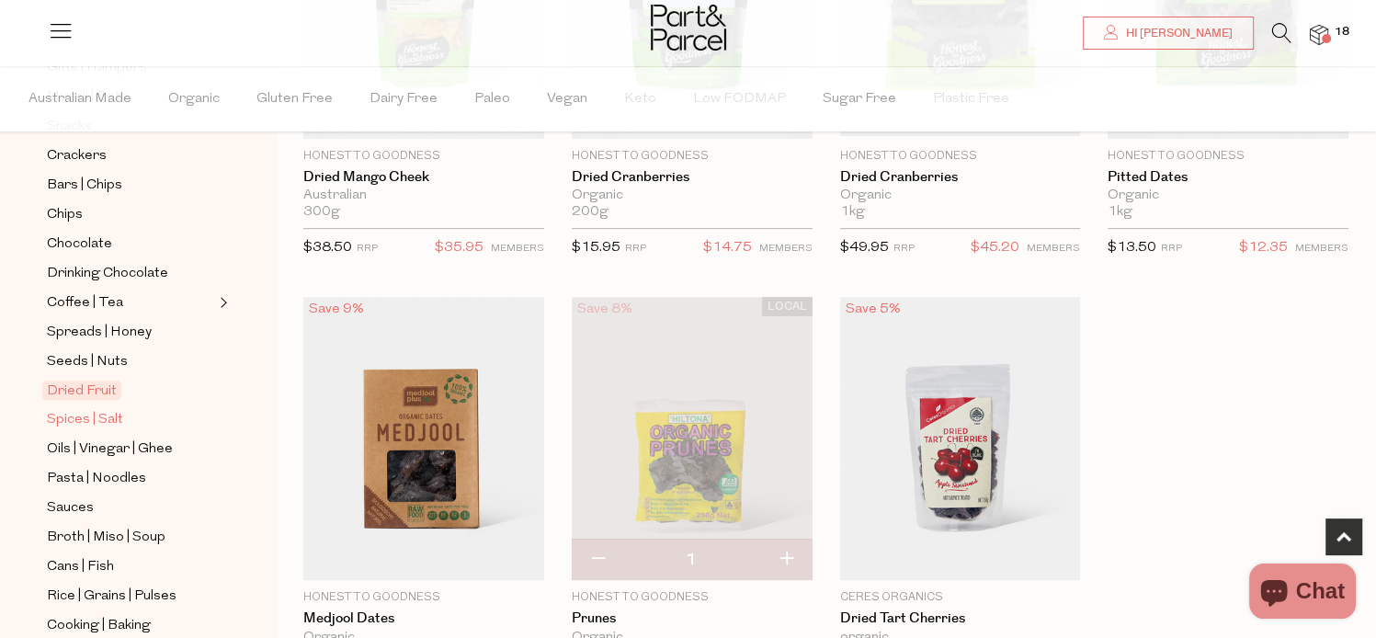
click at [118, 413] on span "Spices | Salt" at bounding box center [85, 420] width 76 height 22
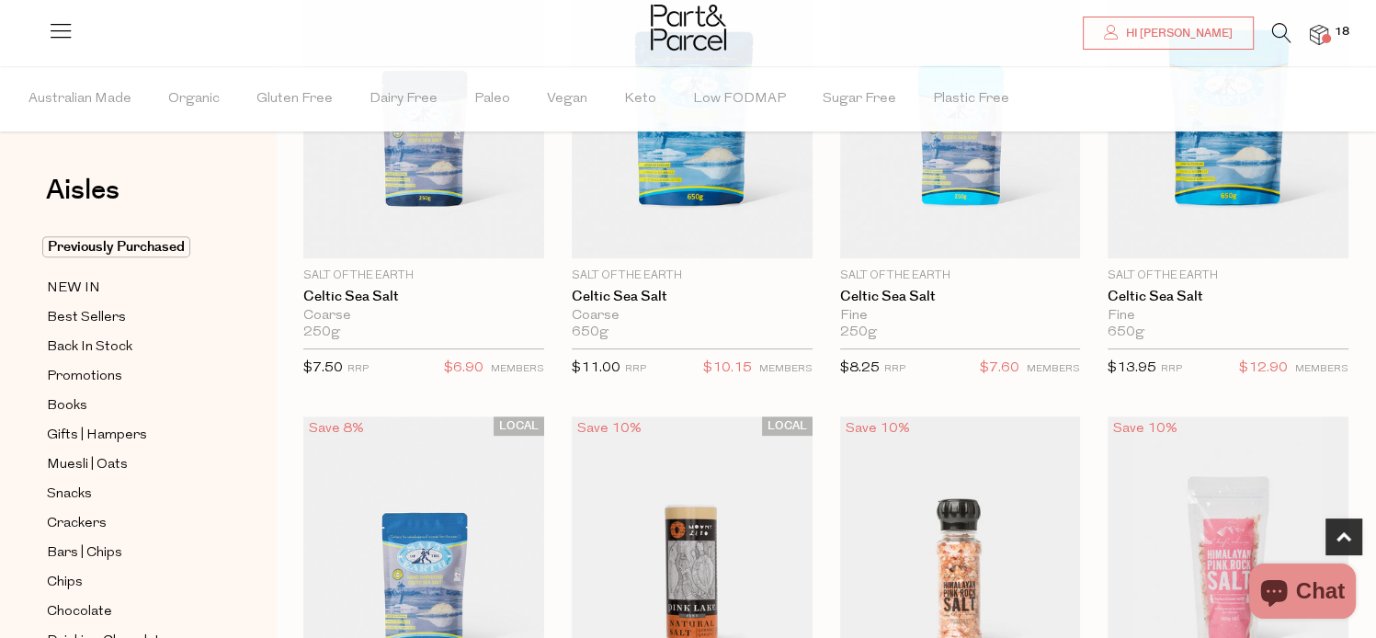
scroll to position [735, 0]
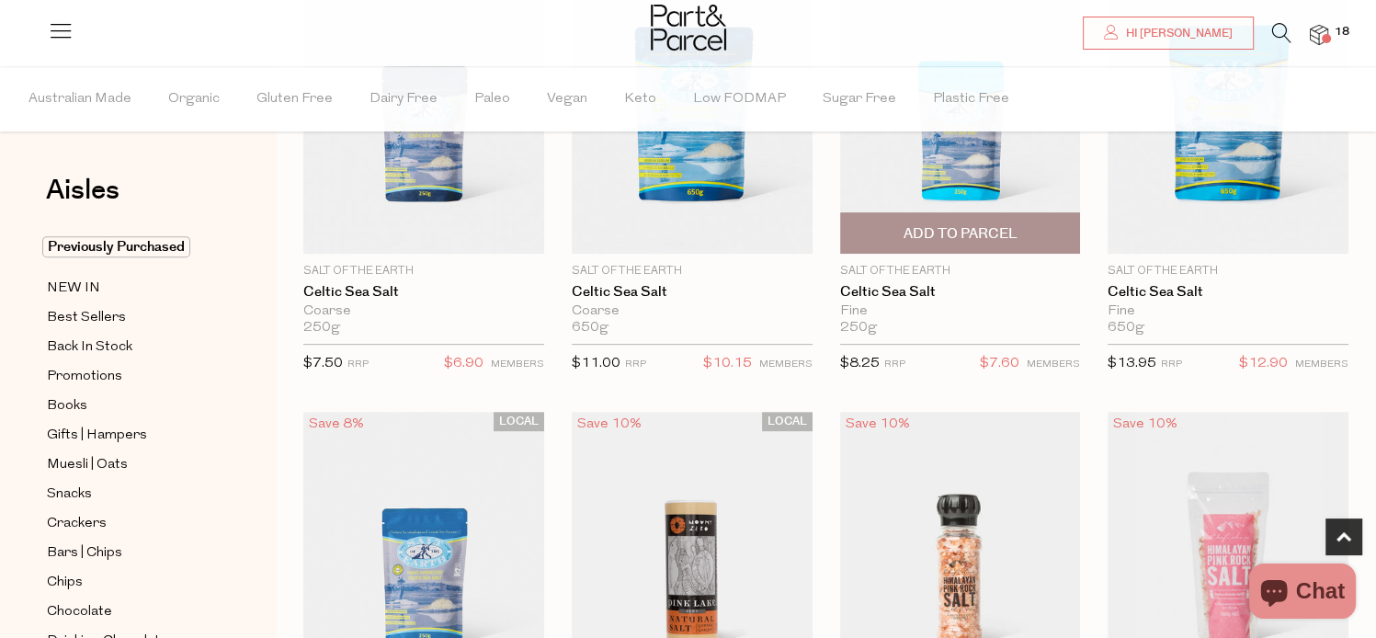
click at [974, 241] on span "Add To Parcel" at bounding box center [960, 233] width 114 height 19
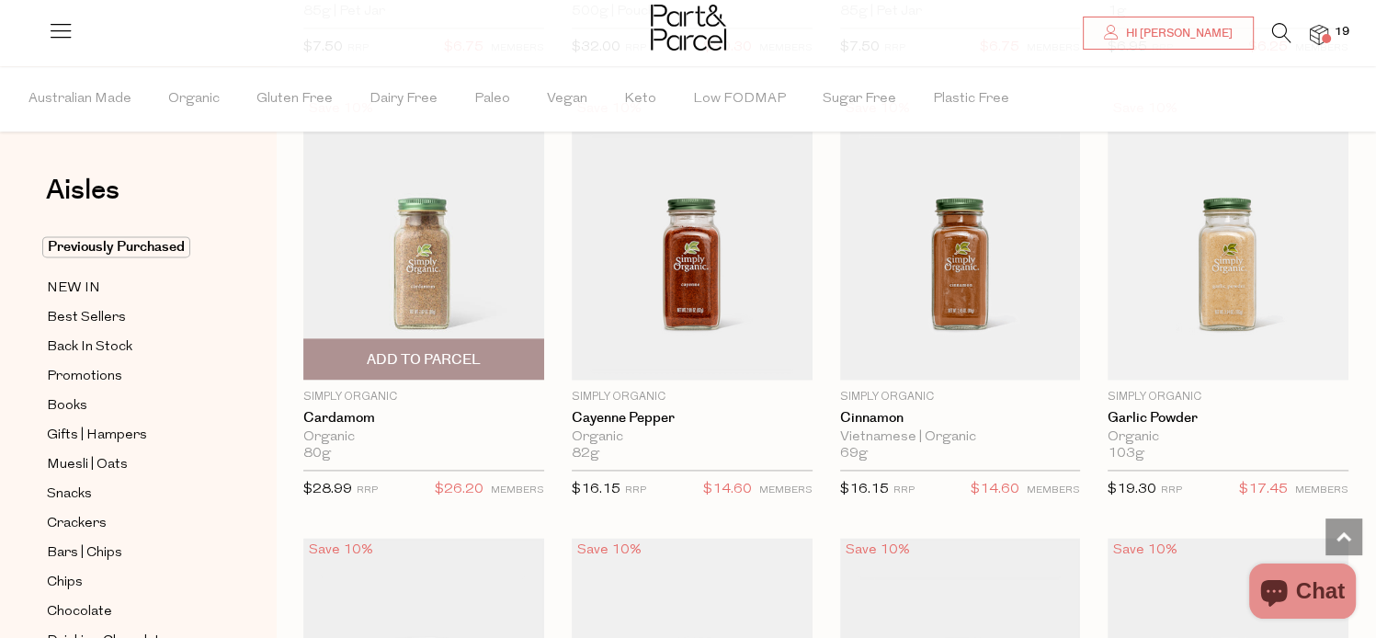
scroll to position [2390, 0]
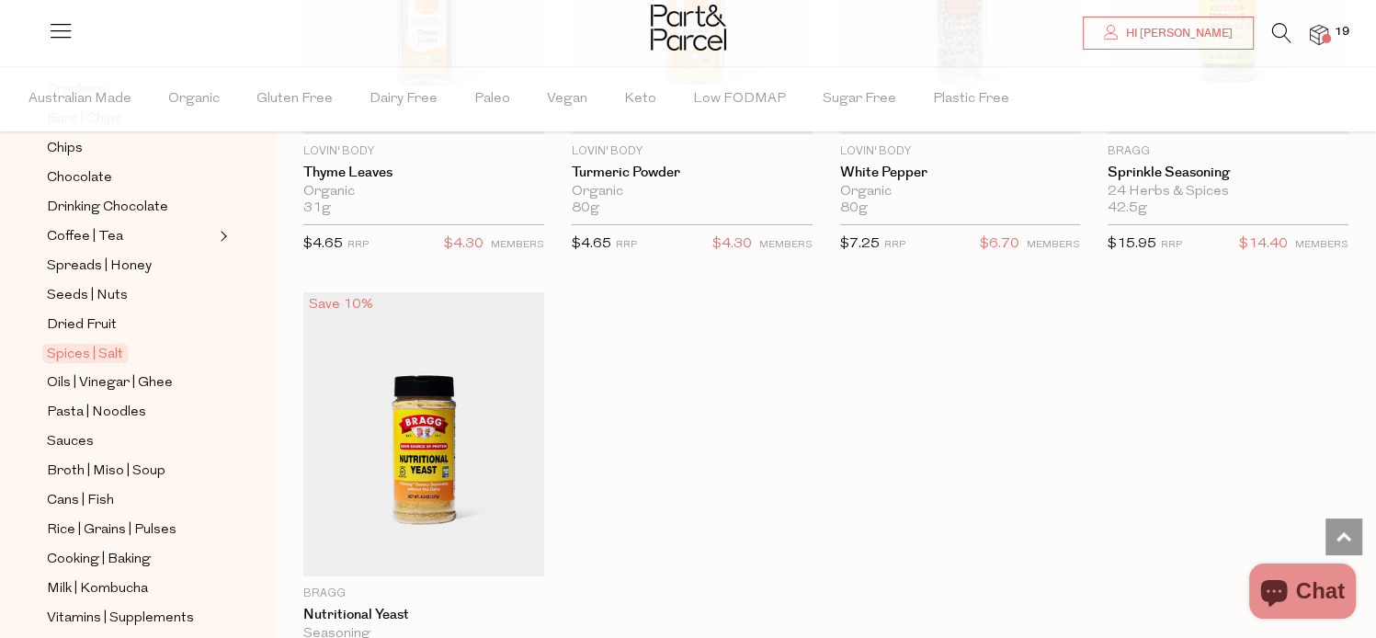
scroll to position [551, 0]
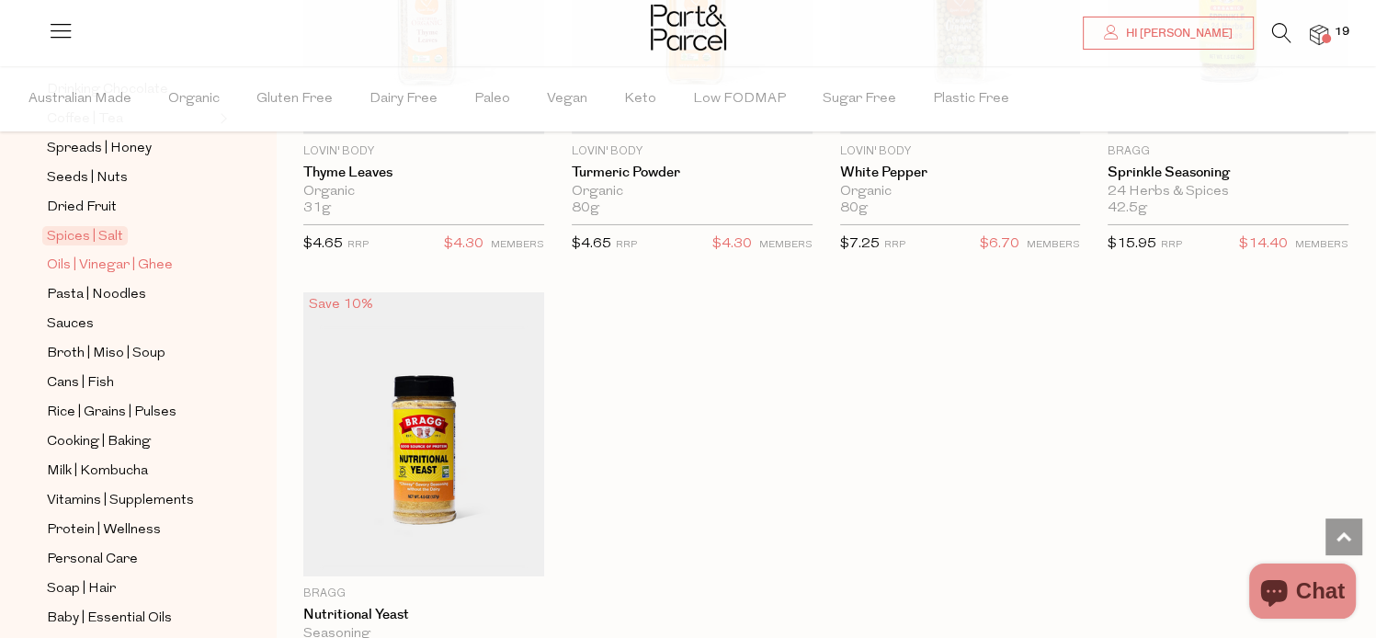
click at [88, 255] on span "Oils | Vinegar | Ghee" at bounding box center [110, 266] width 126 height 22
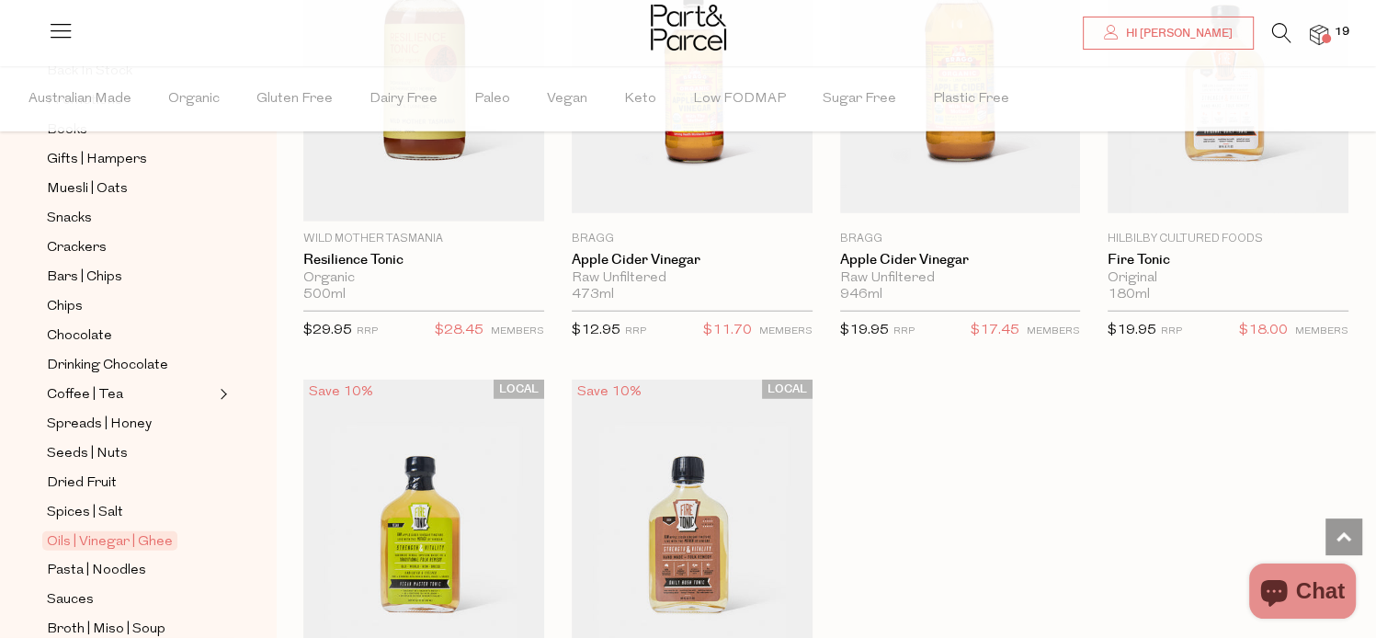
scroll to position [551, 0]
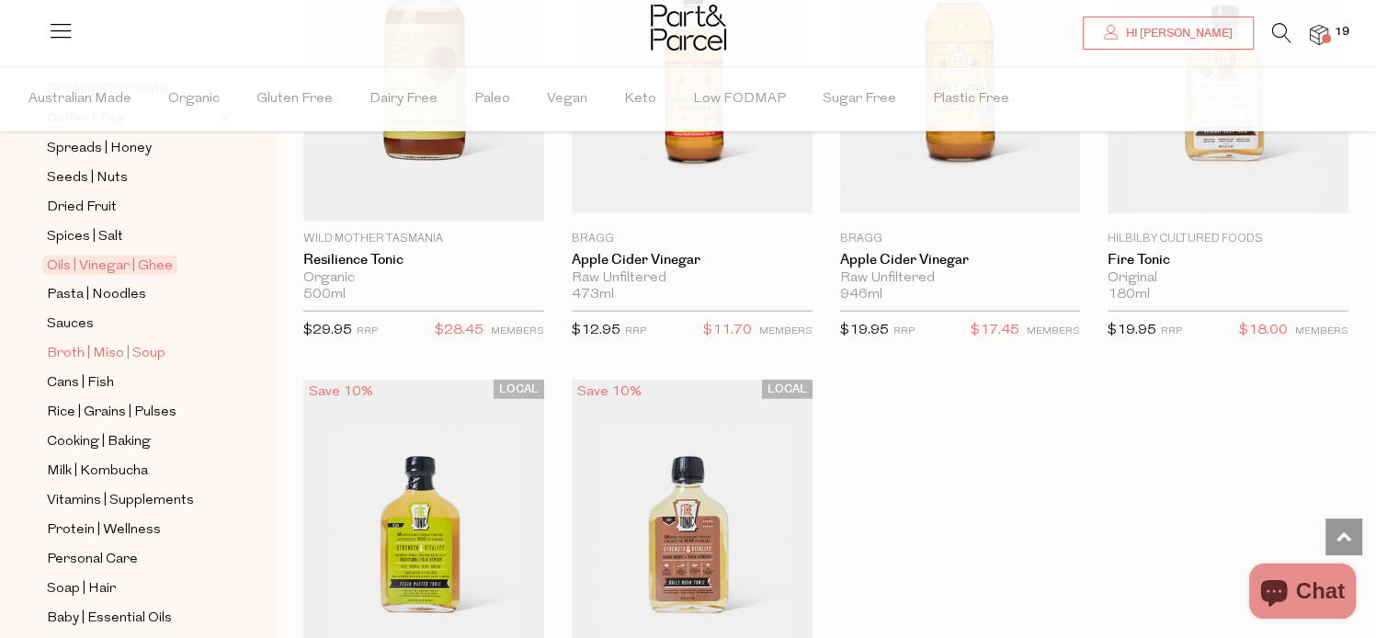
click at [81, 354] on span "Broth | Miso | Soup" at bounding box center [106, 354] width 119 height 22
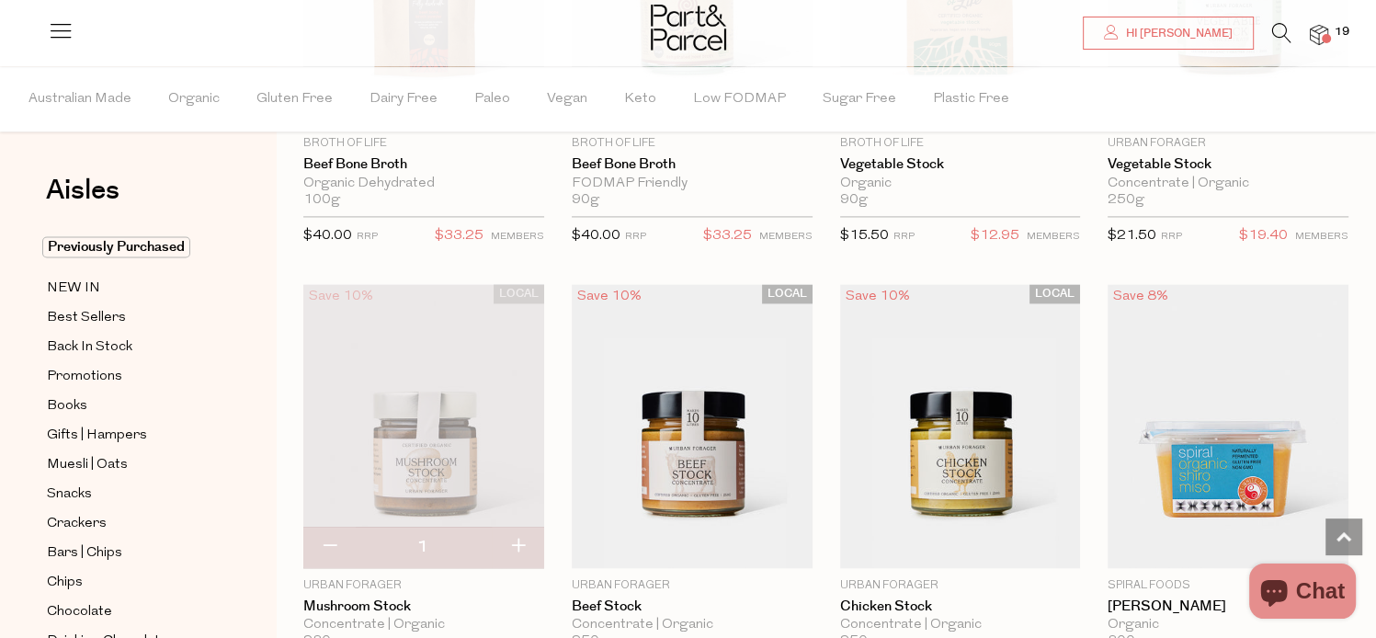
scroll to position [2666, 0]
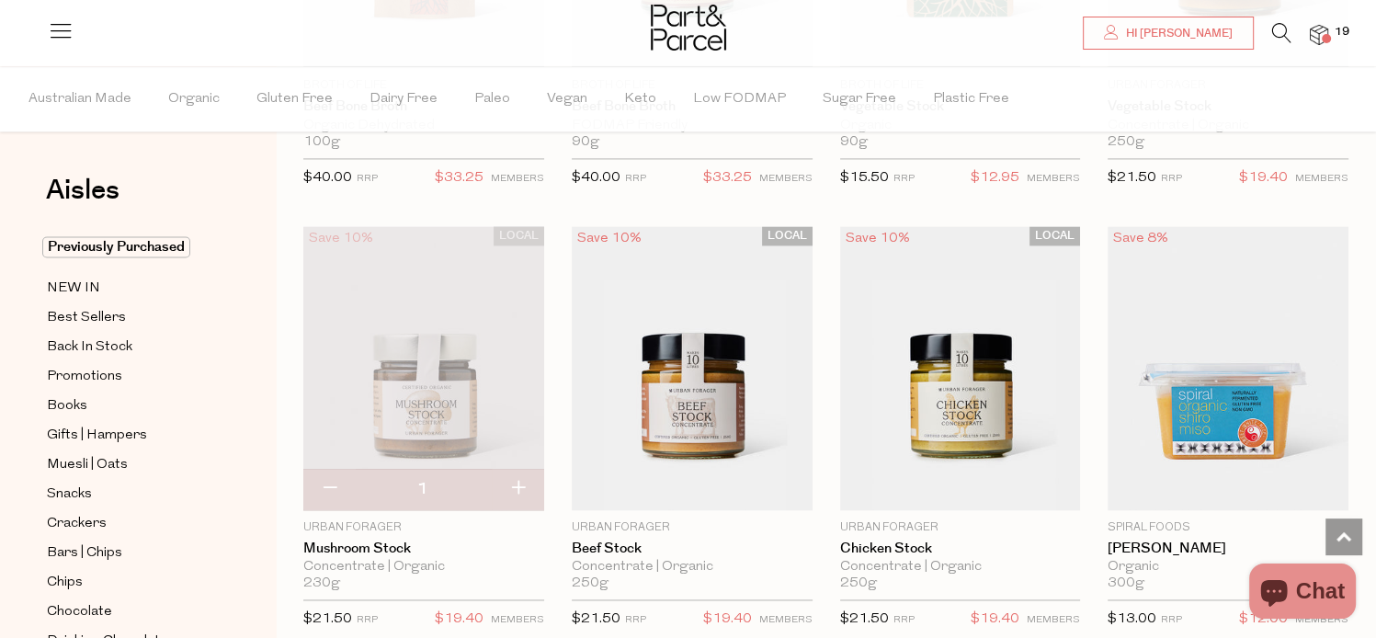
click at [327, 483] on button "button" at bounding box center [329, 489] width 52 height 40
type input "0"
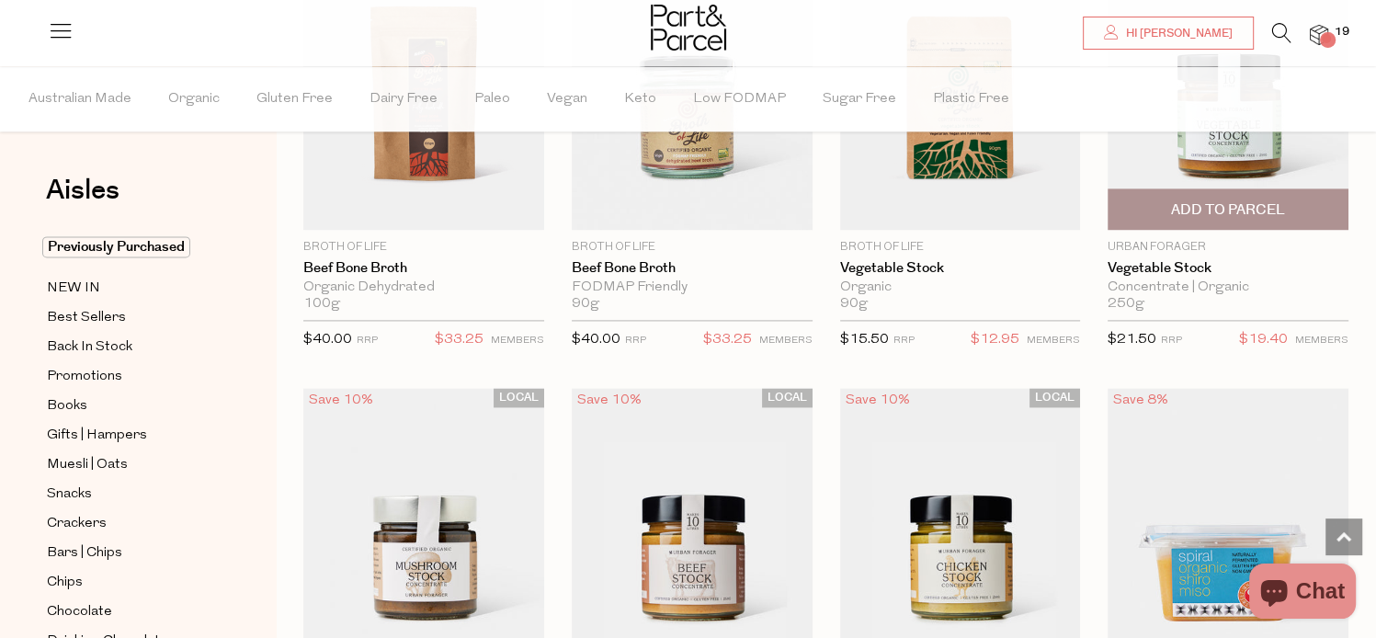
scroll to position [2390, 0]
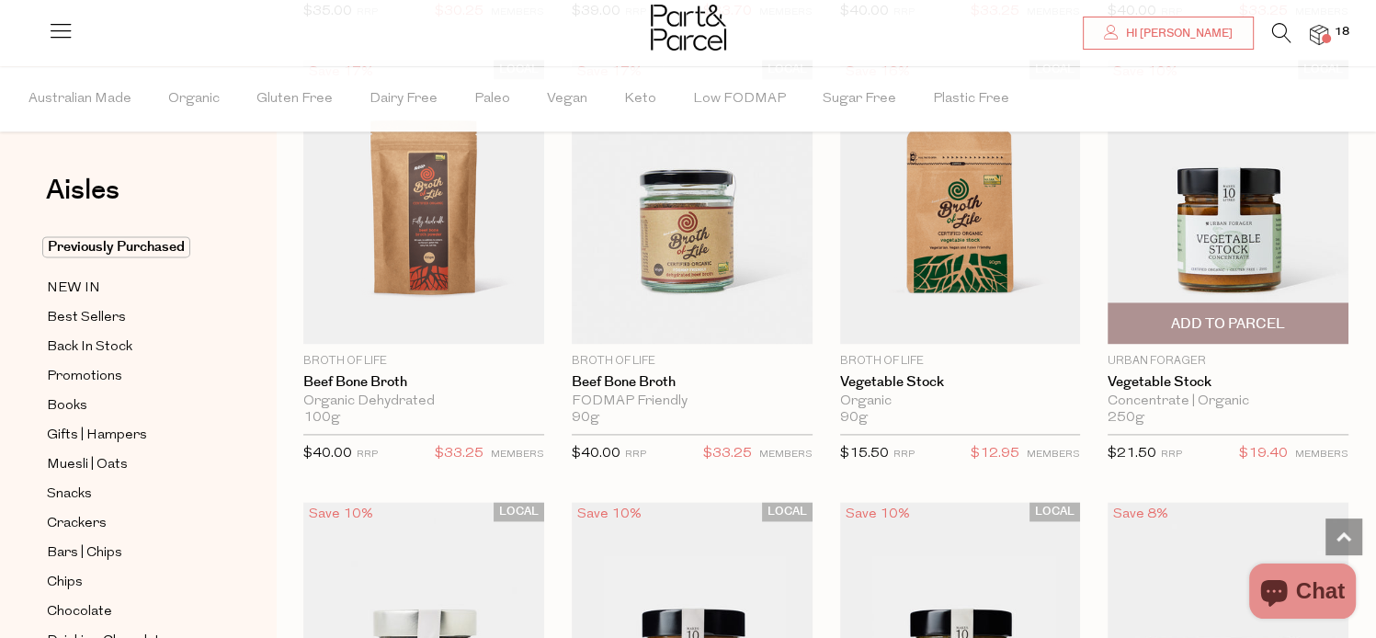
click at [1243, 314] on span "Add To Parcel" at bounding box center [1228, 323] width 114 height 19
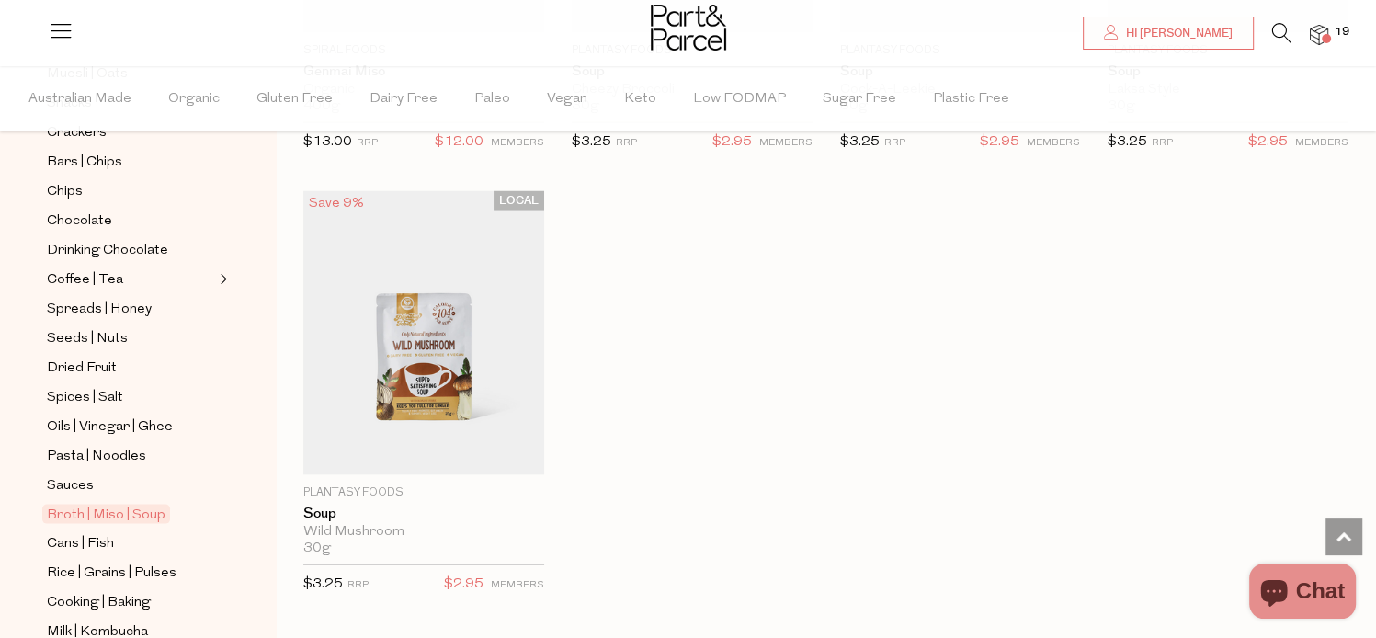
scroll to position [551, 0]
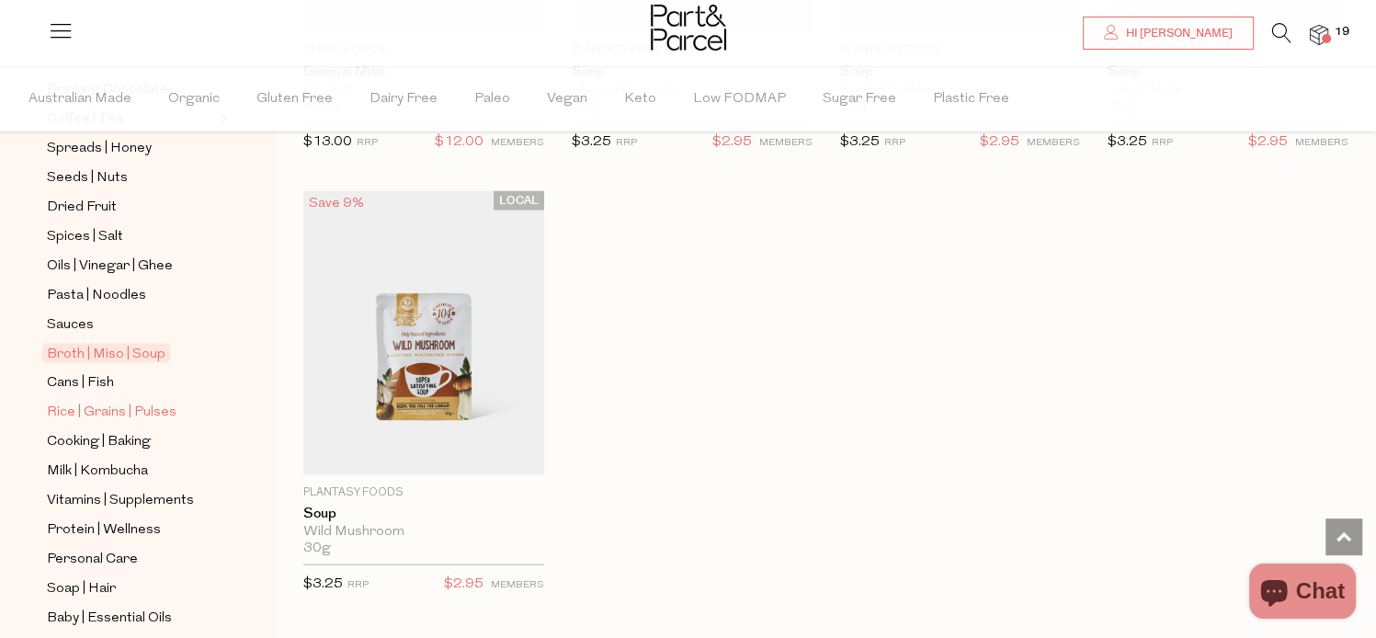
click at [123, 405] on span "Rice | Grains | Pulses" at bounding box center [112, 413] width 130 height 22
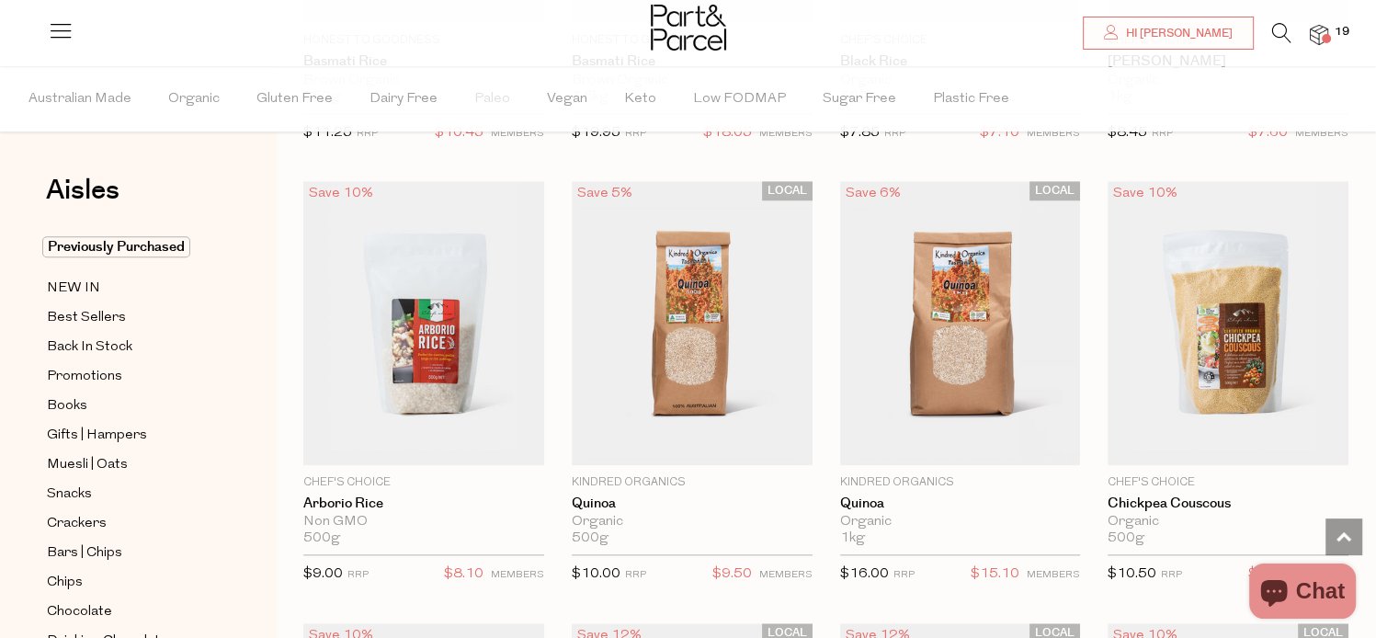
scroll to position [1838, 0]
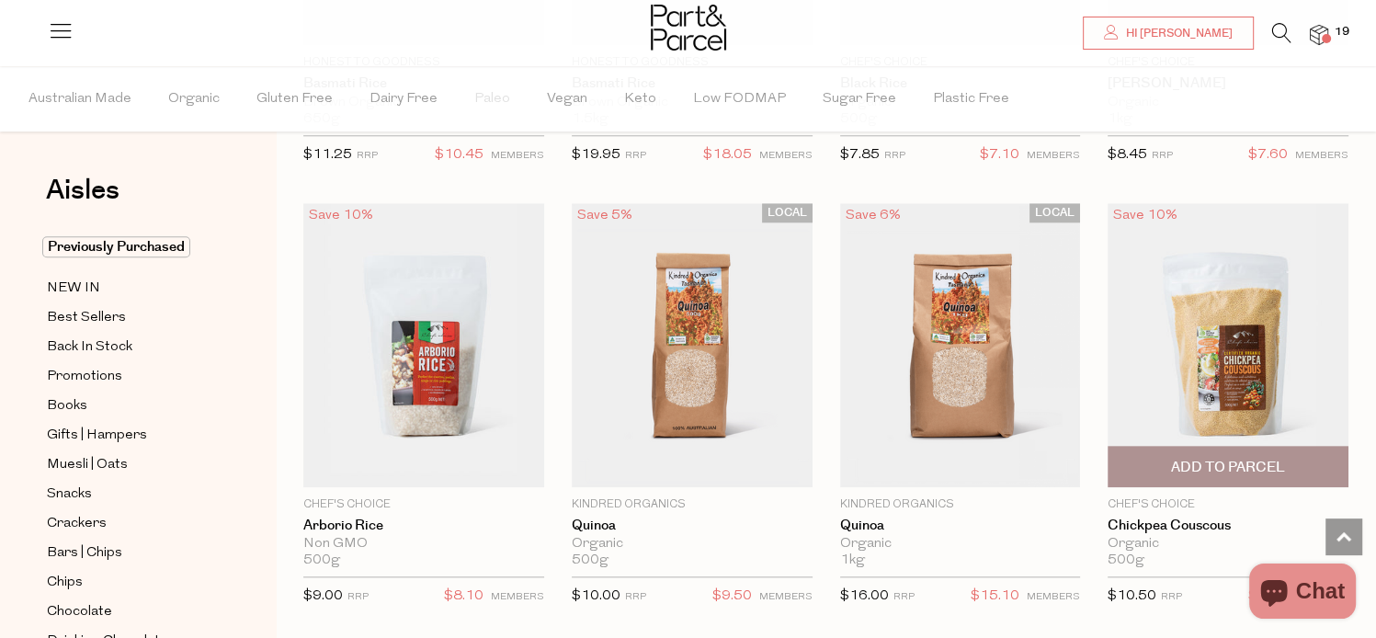
click at [1186, 372] on img at bounding box center [1228, 345] width 241 height 284
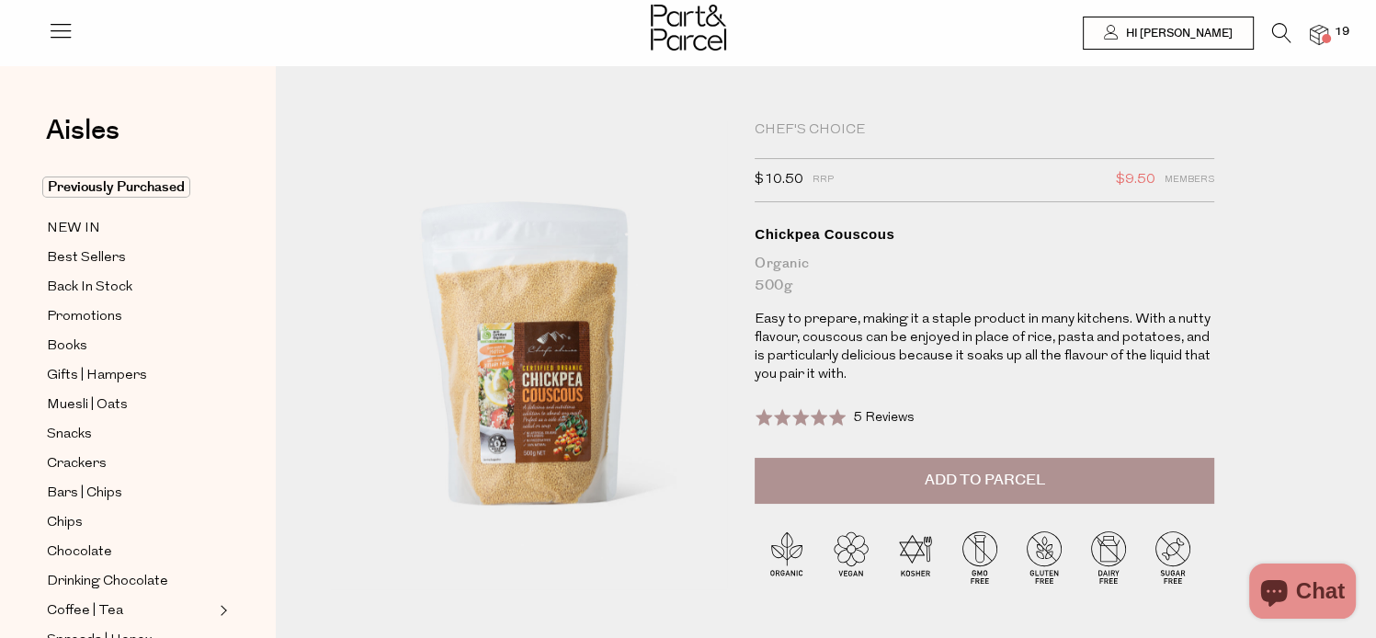
click at [945, 471] on span "Add to Parcel" at bounding box center [985, 480] width 120 height 21
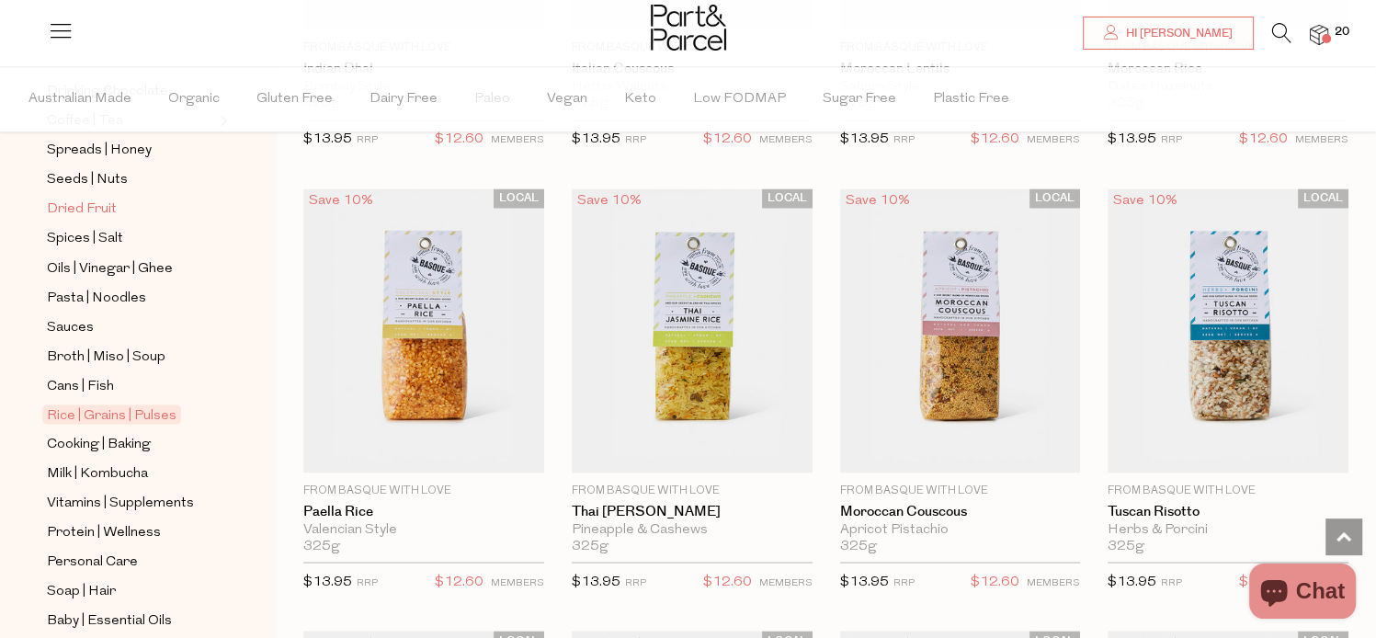
scroll to position [551, 0]
click at [109, 434] on span "Cooking | Baking" at bounding box center [99, 442] width 104 height 22
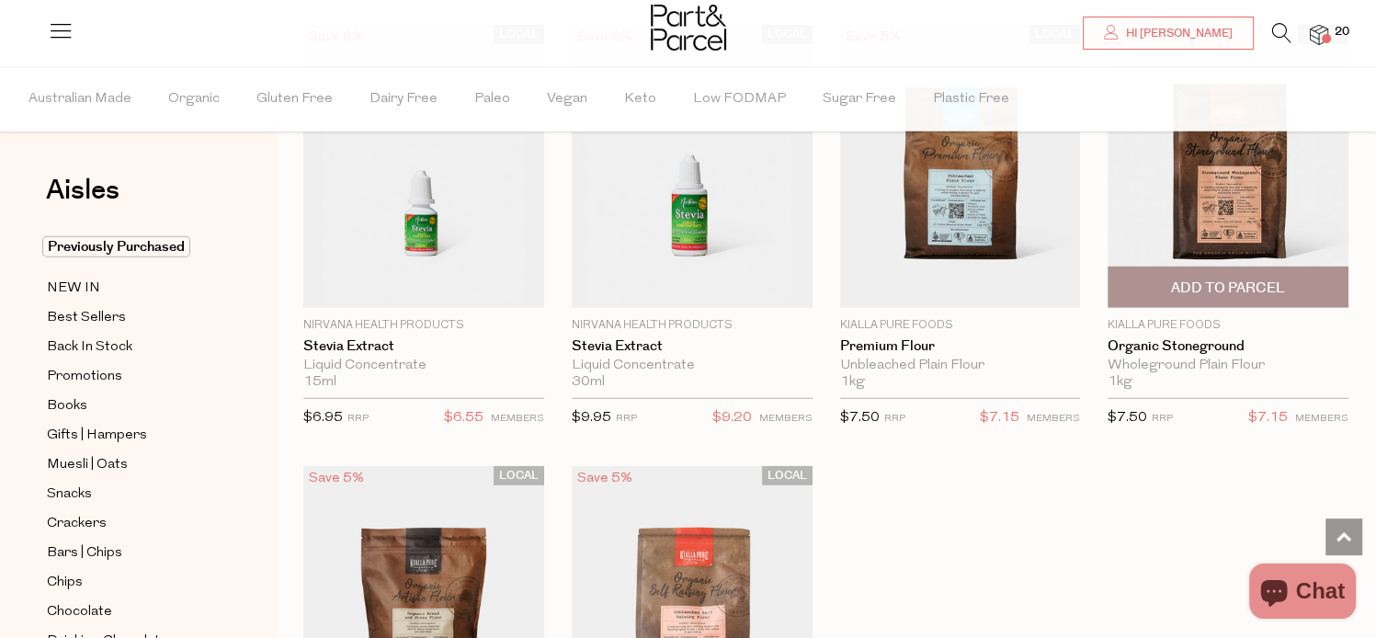
scroll to position [5239, 0]
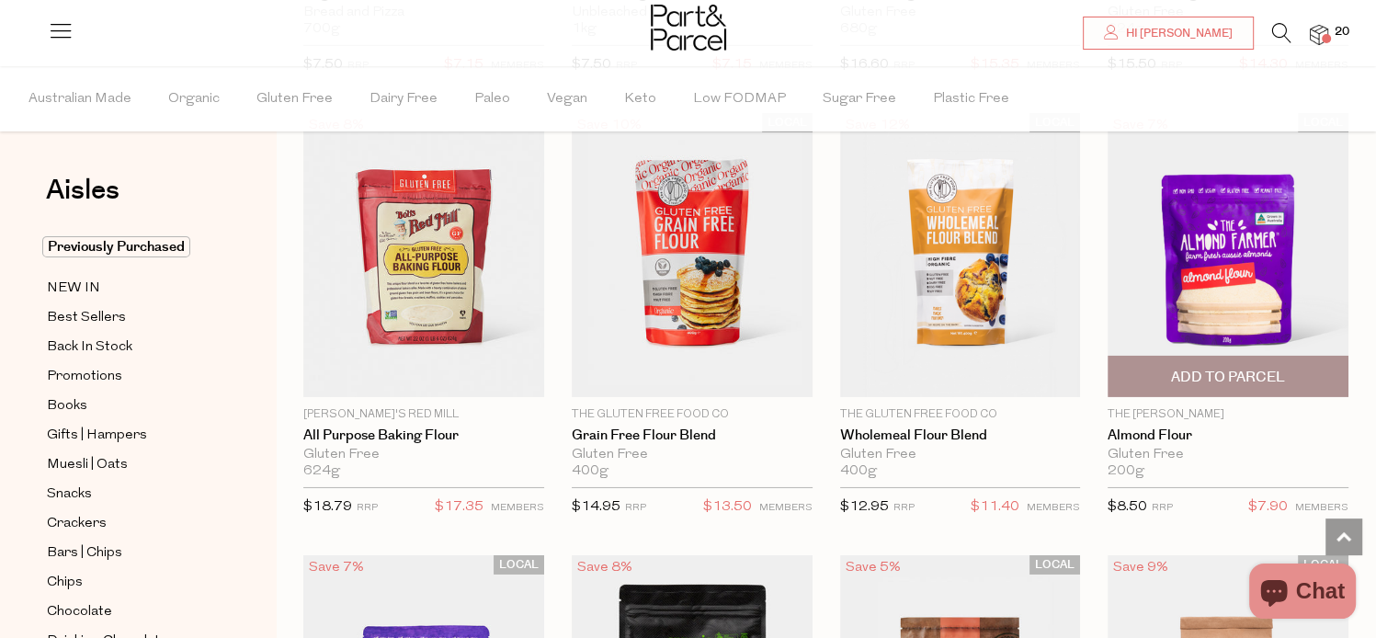
scroll to position [5791, 0]
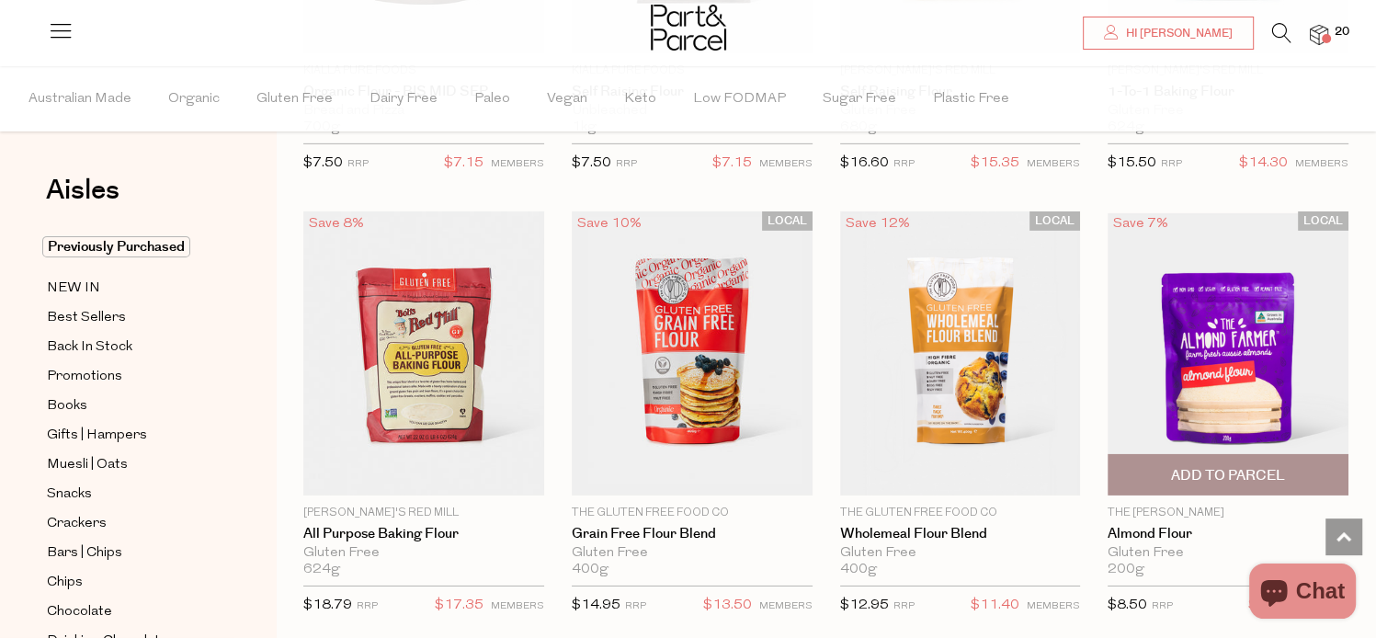
click at [1186, 466] on span "Add To Parcel" at bounding box center [1228, 475] width 114 height 19
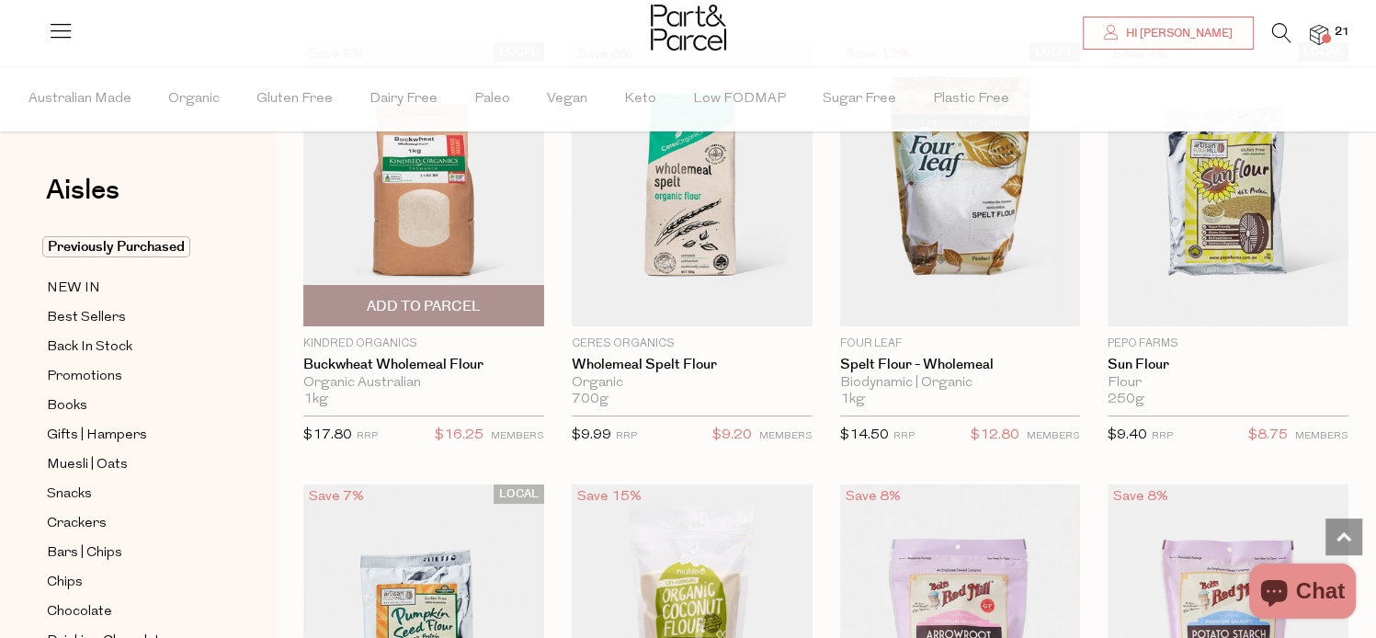
scroll to position [6802, 0]
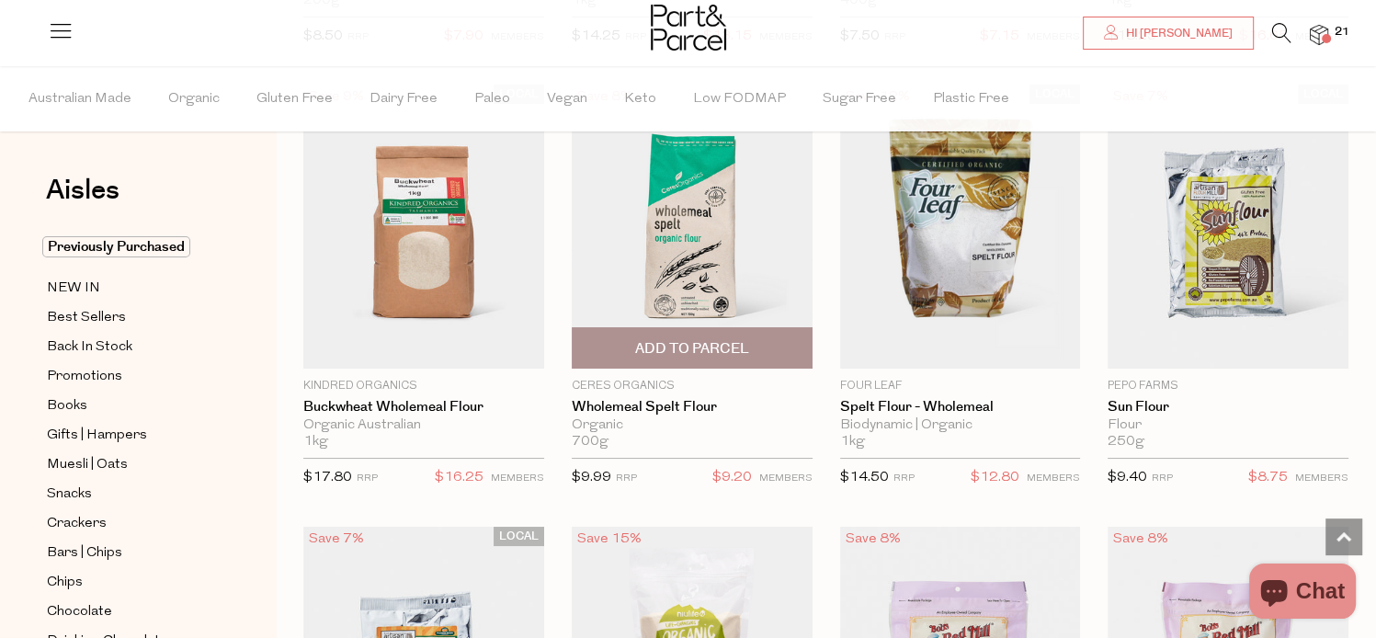
click at [699, 339] on span "Add To Parcel" at bounding box center [692, 348] width 114 height 19
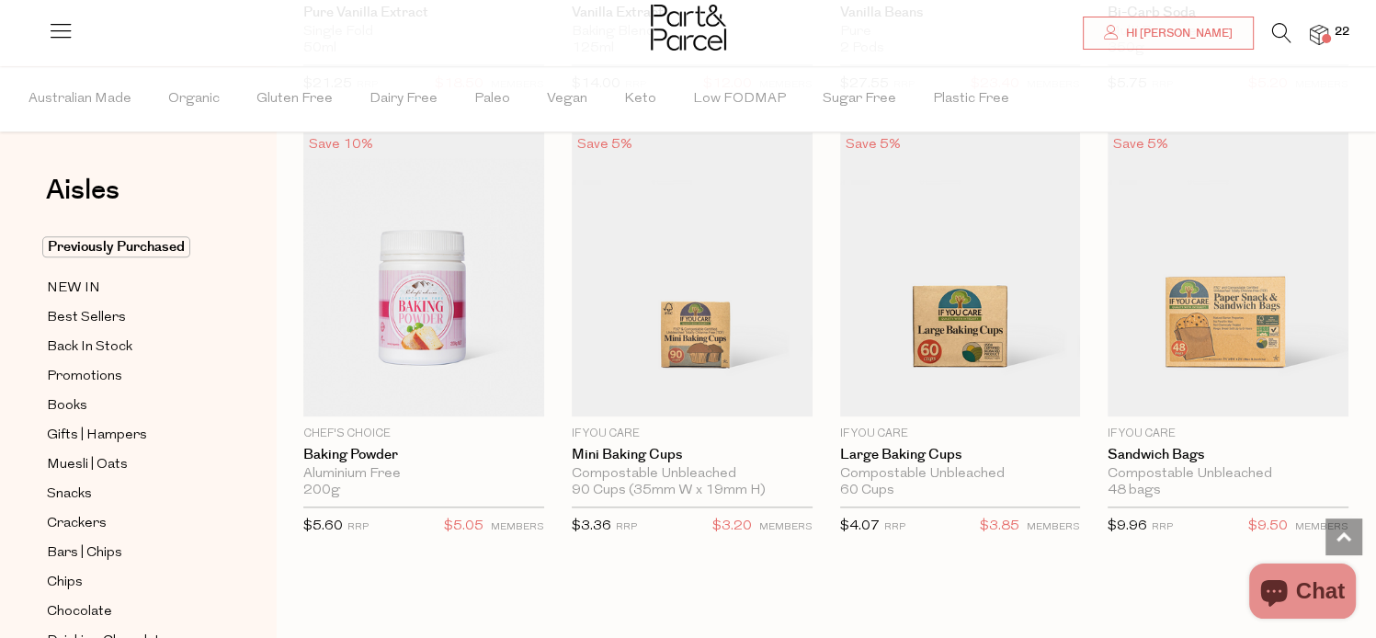
scroll to position [9008, 0]
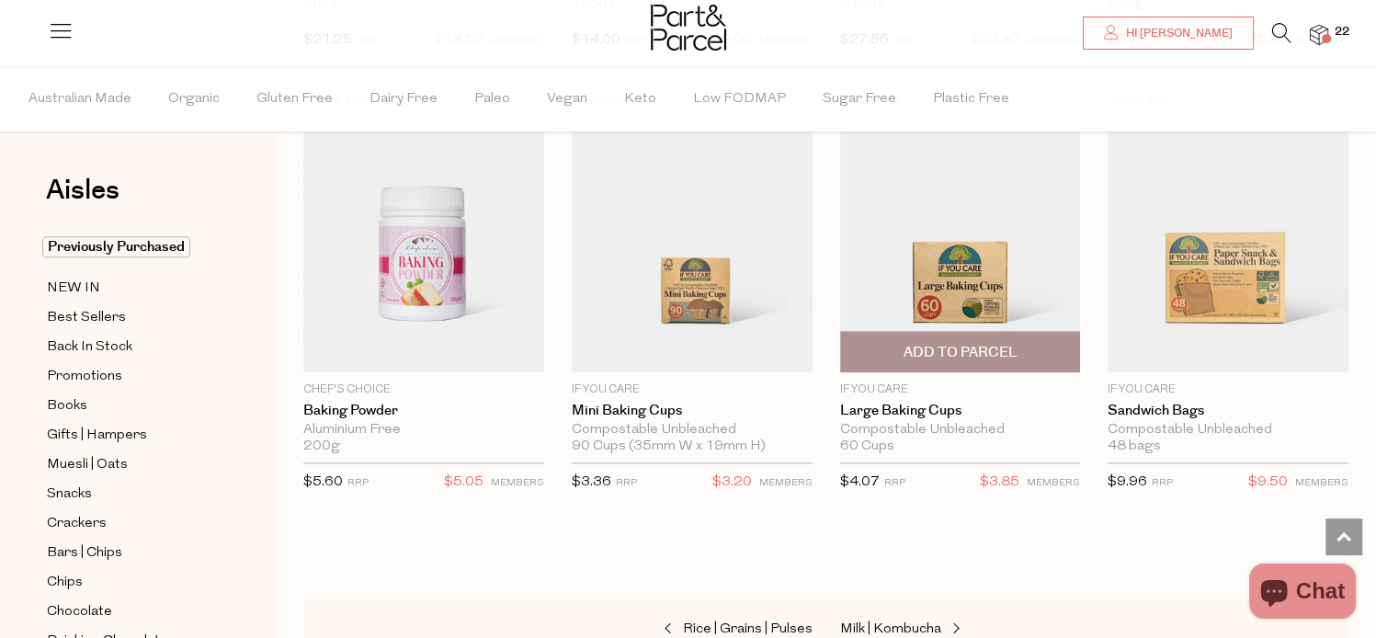
click at [978, 343] on span "Add To Parcel" at bounding box center [960, 352] width 114 height 19
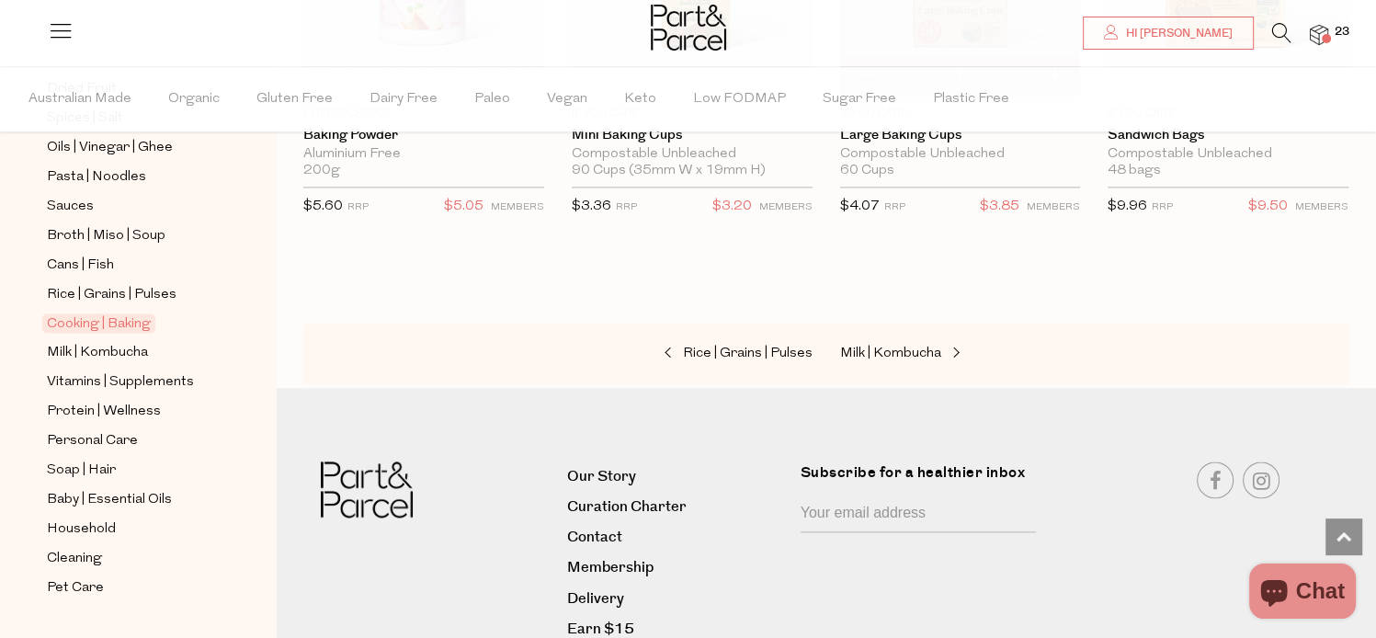
scroll to position [706, 0]
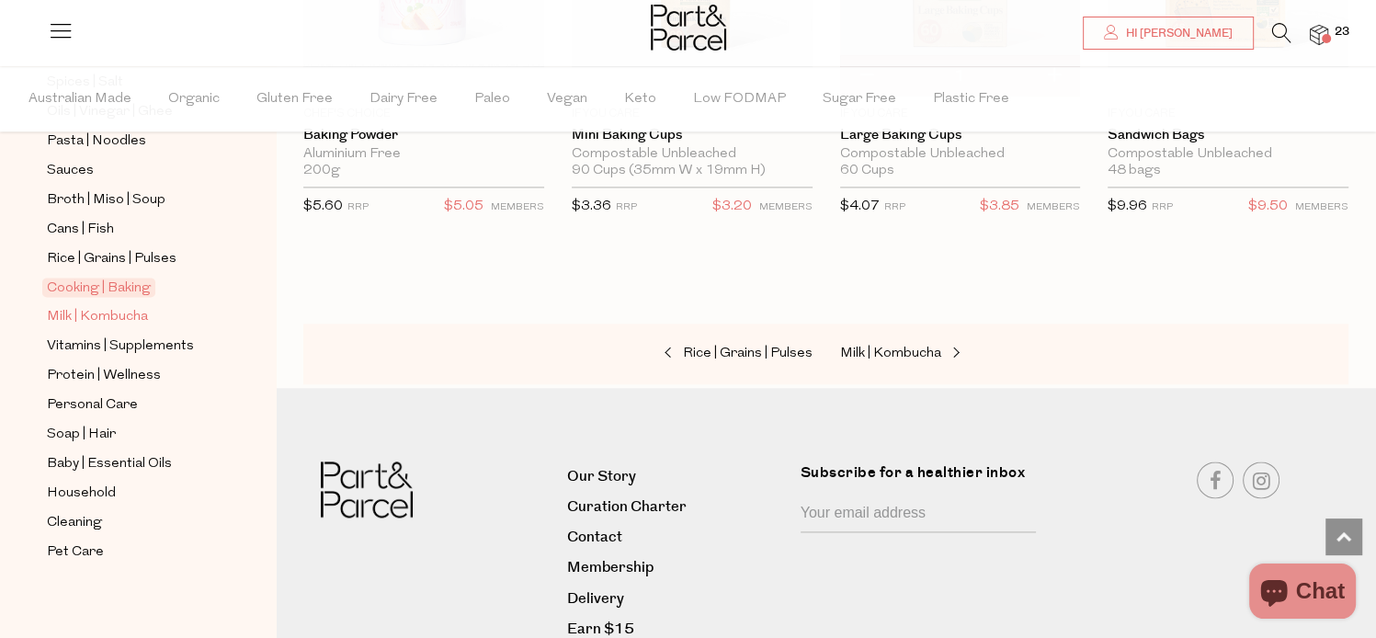
click at [131, 317] on span "Milk | Kombucha" at bounding box center [97, 317] width 101 height 22
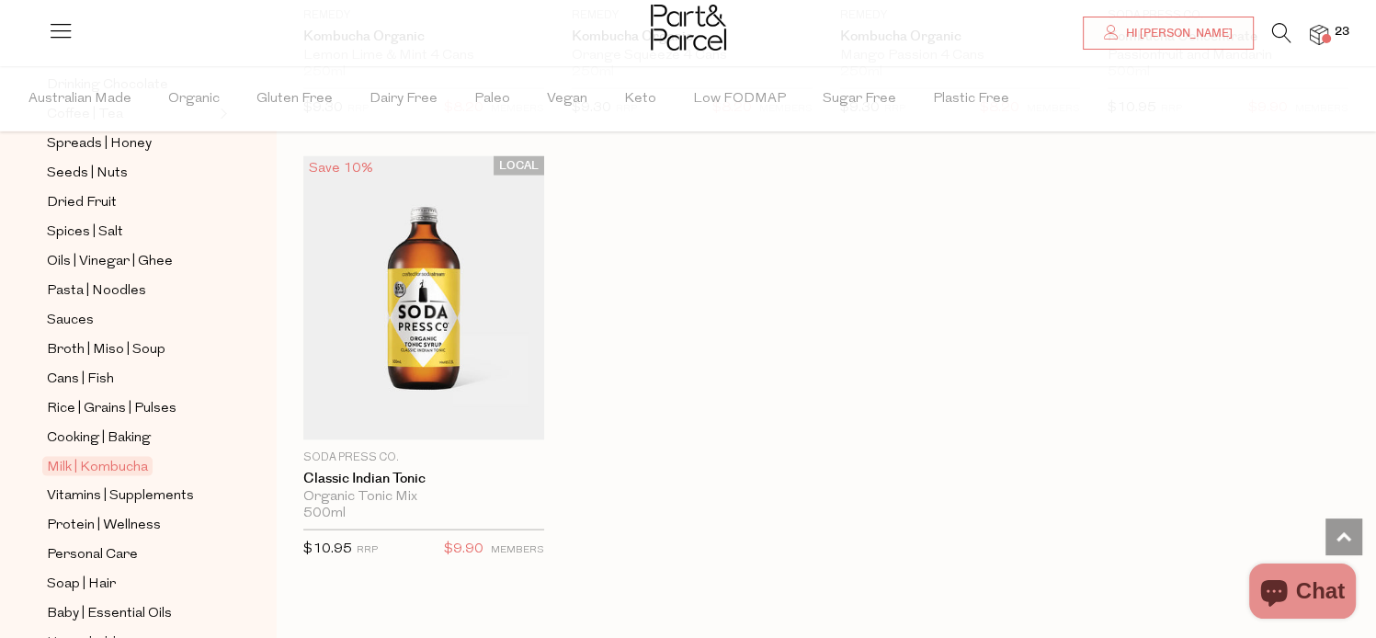
scroll to position [706, 0]
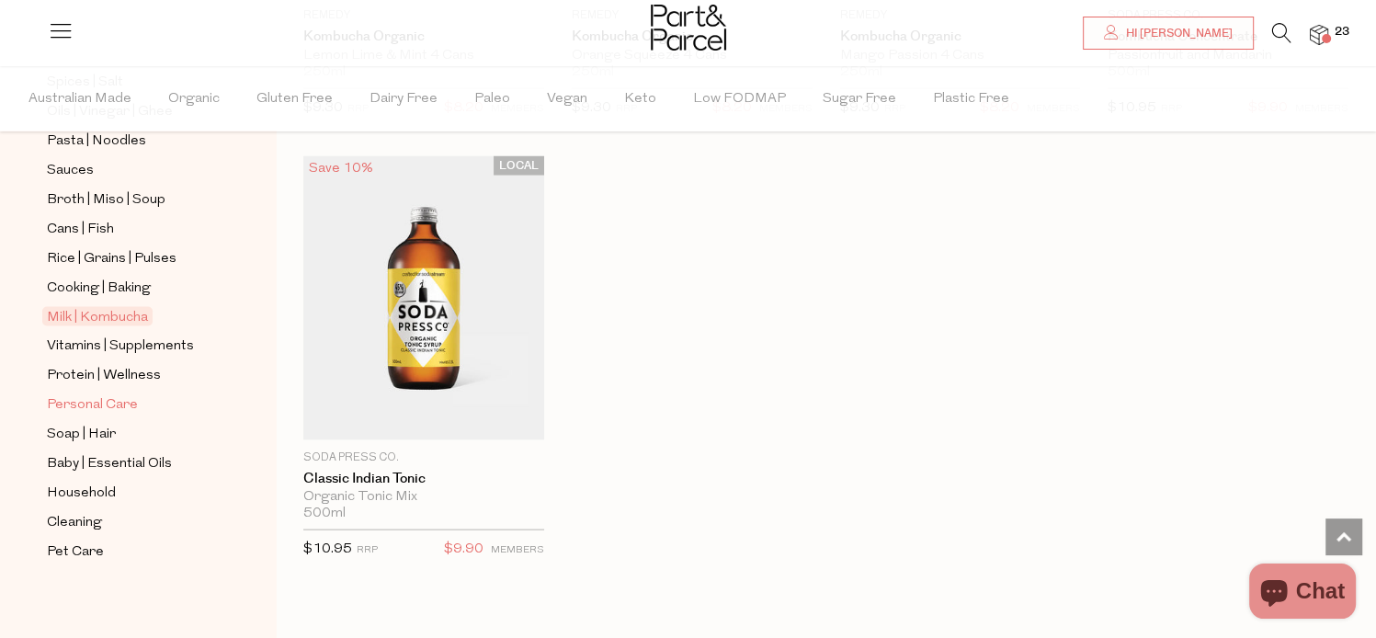
click at [103, 400] on span "Personal Care" at bounding box center [92, 405] width 91 height 22
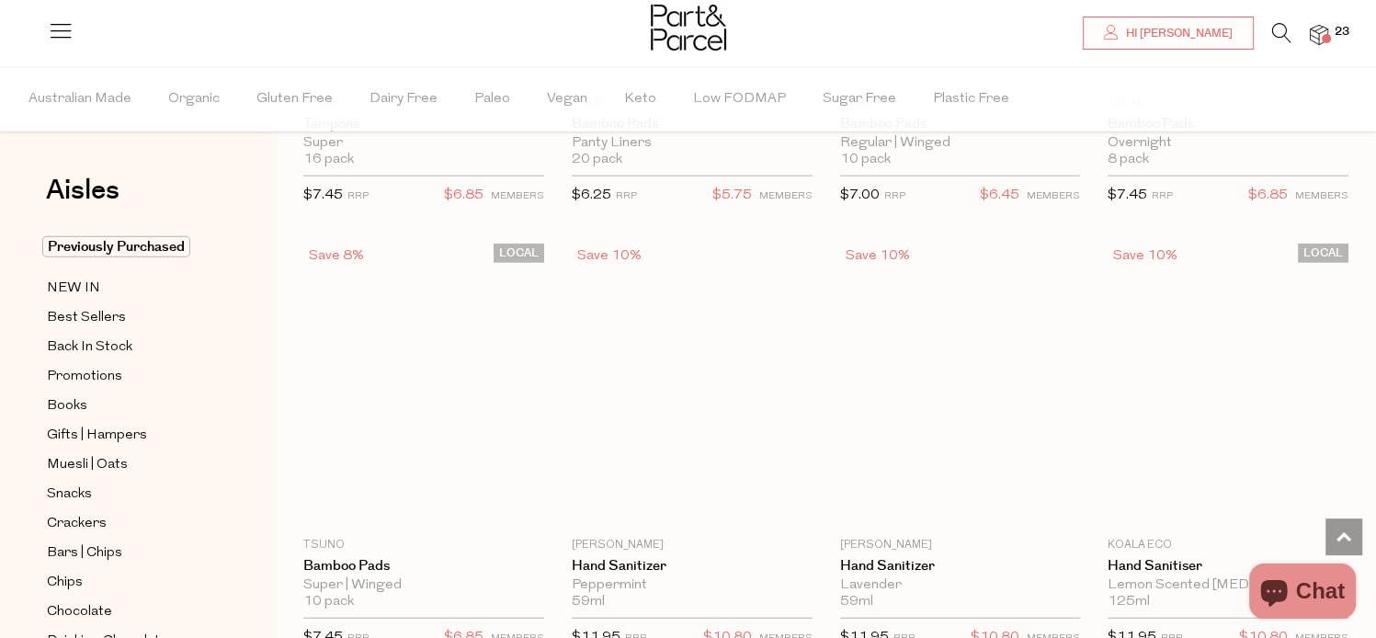
scroll to position [4422, 0]
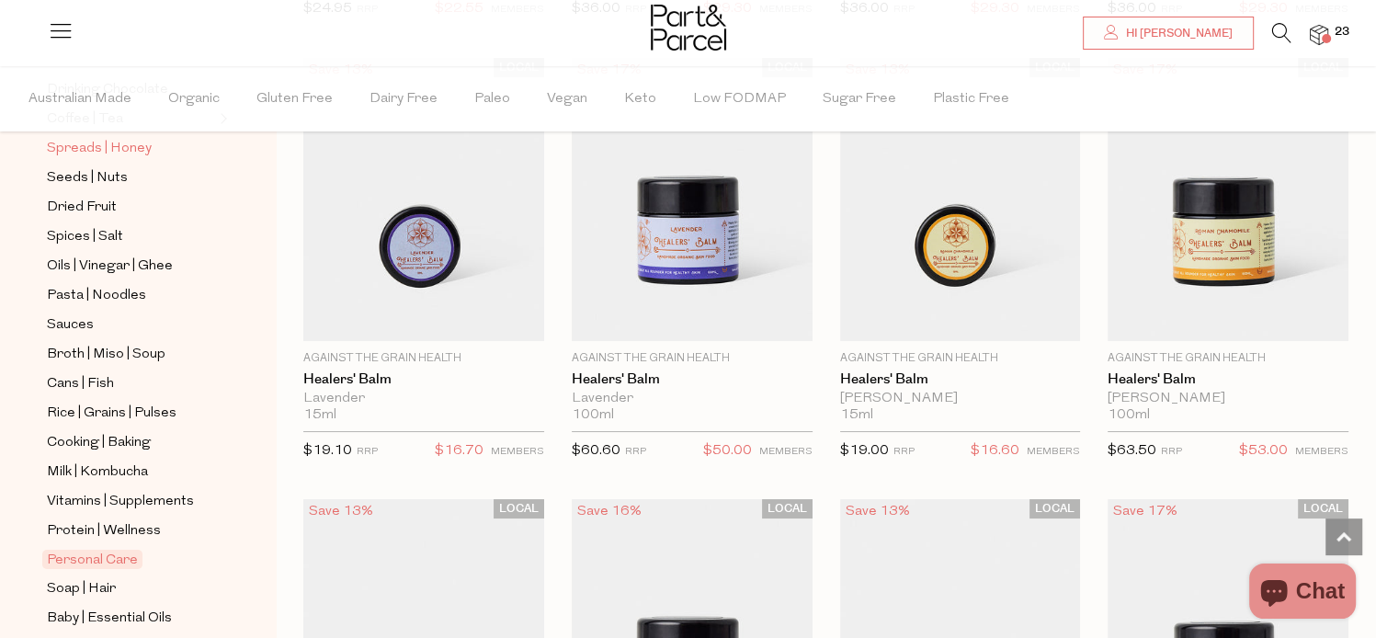
scroll to position [706, 0]
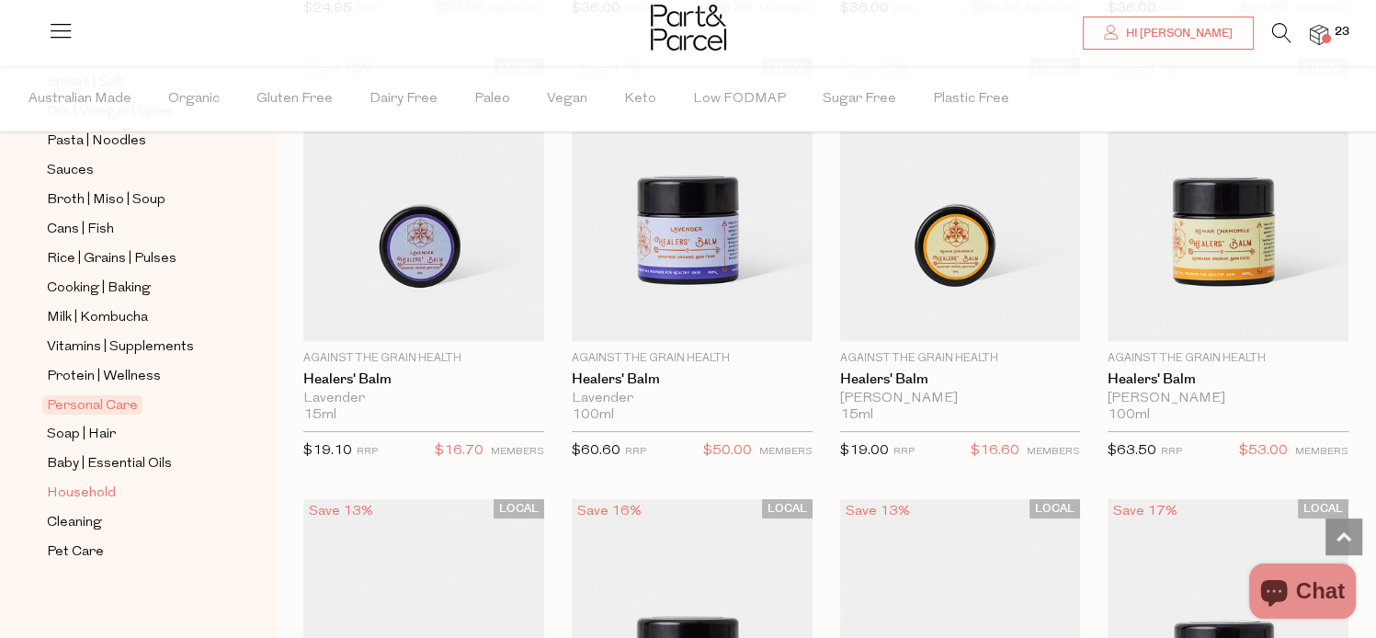
click at [95, 489] on span "Household" at bounding box center [81, 494] width 69 height 22
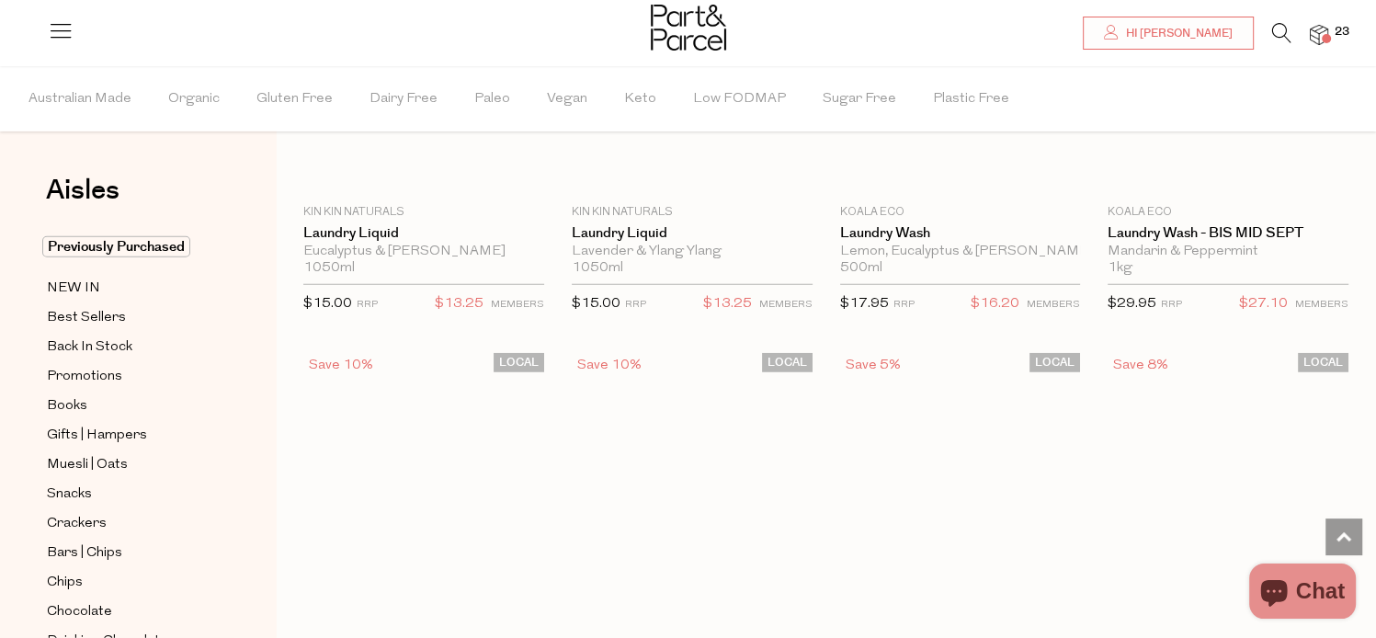
scroll to position [4780, 0]
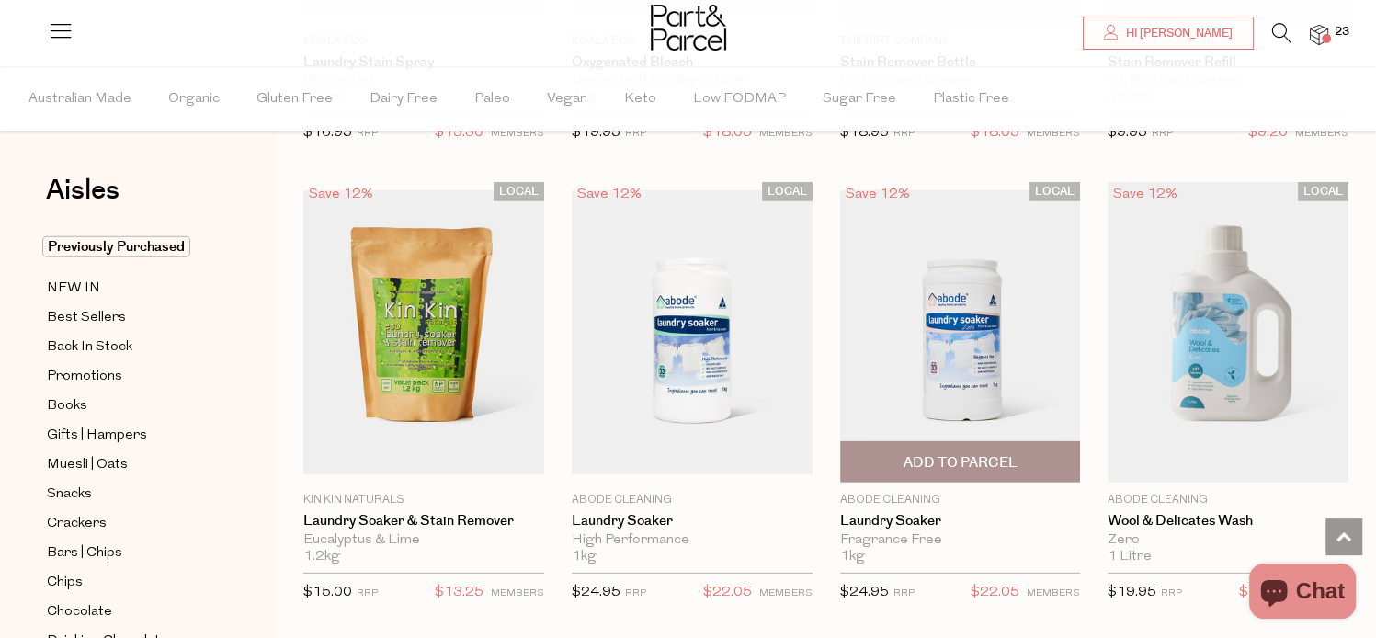
scroll to position [5423, 0]
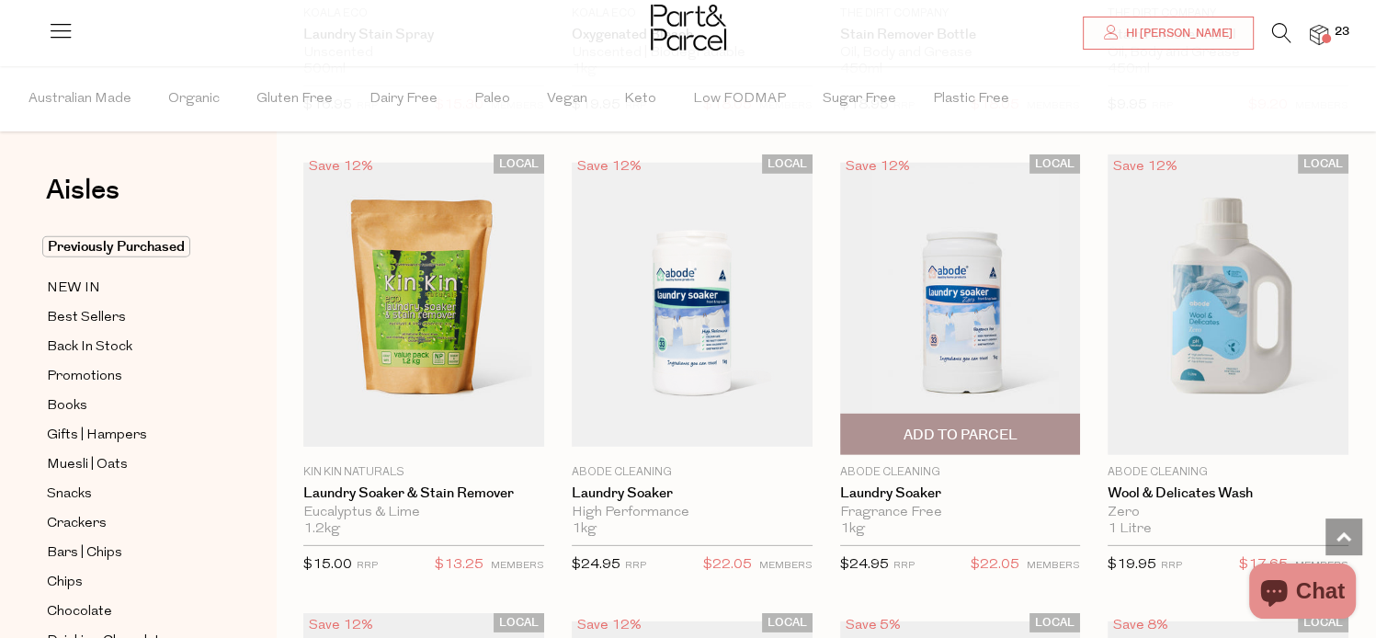
click at [945, 426] on span "Add To Parcel" at bounding box center [960, 435] width 114 height 19
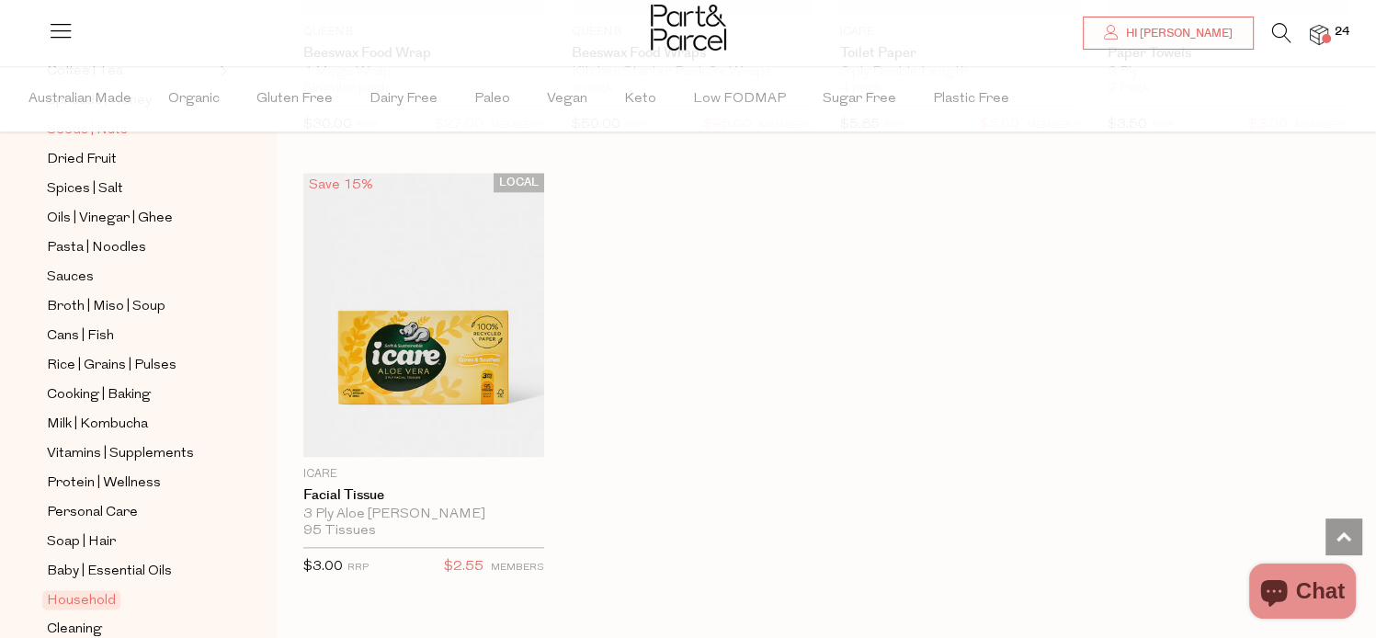
scroll to position [706, 0]
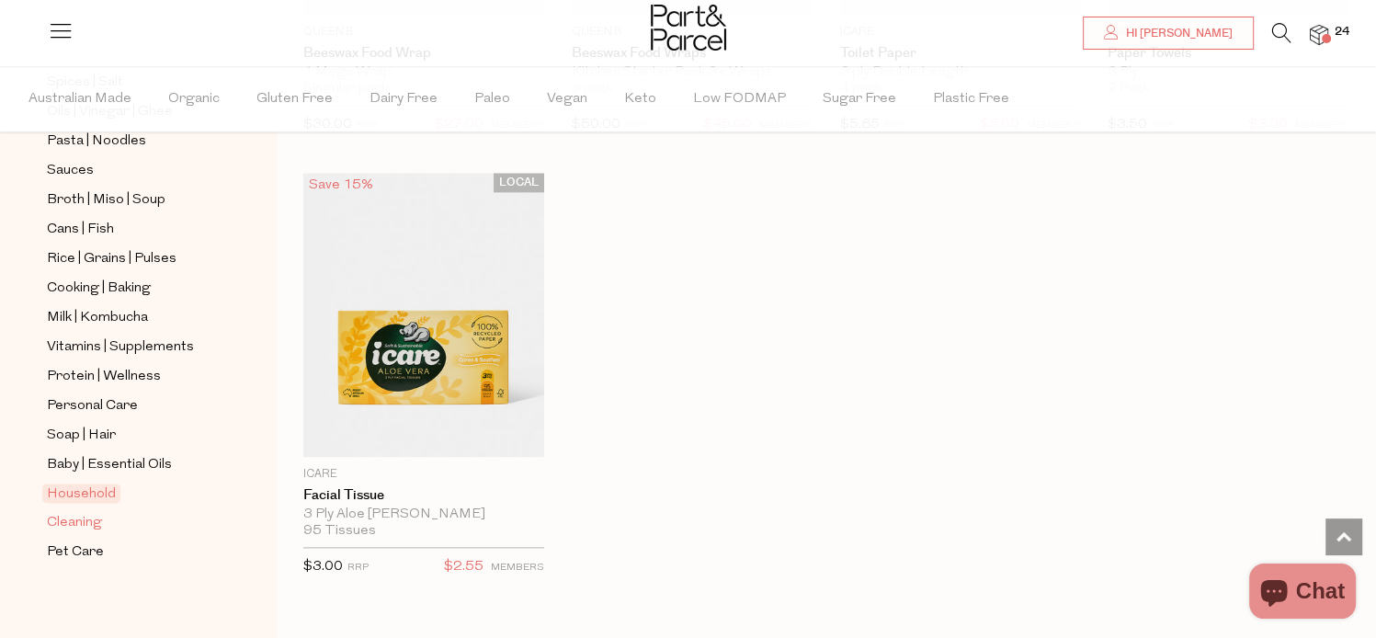
click at [77, 513] on span "Cleaning" at bounding box center [74, 523] width 55 height 22
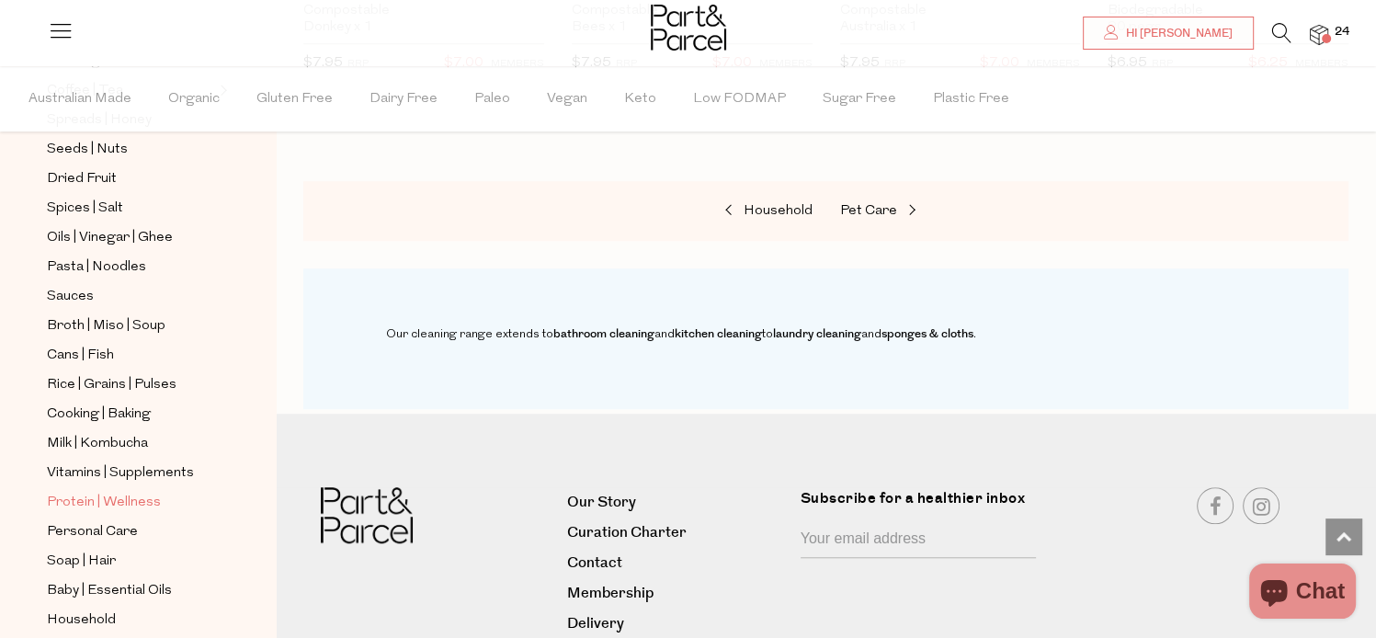
scroll to position [706, 0]
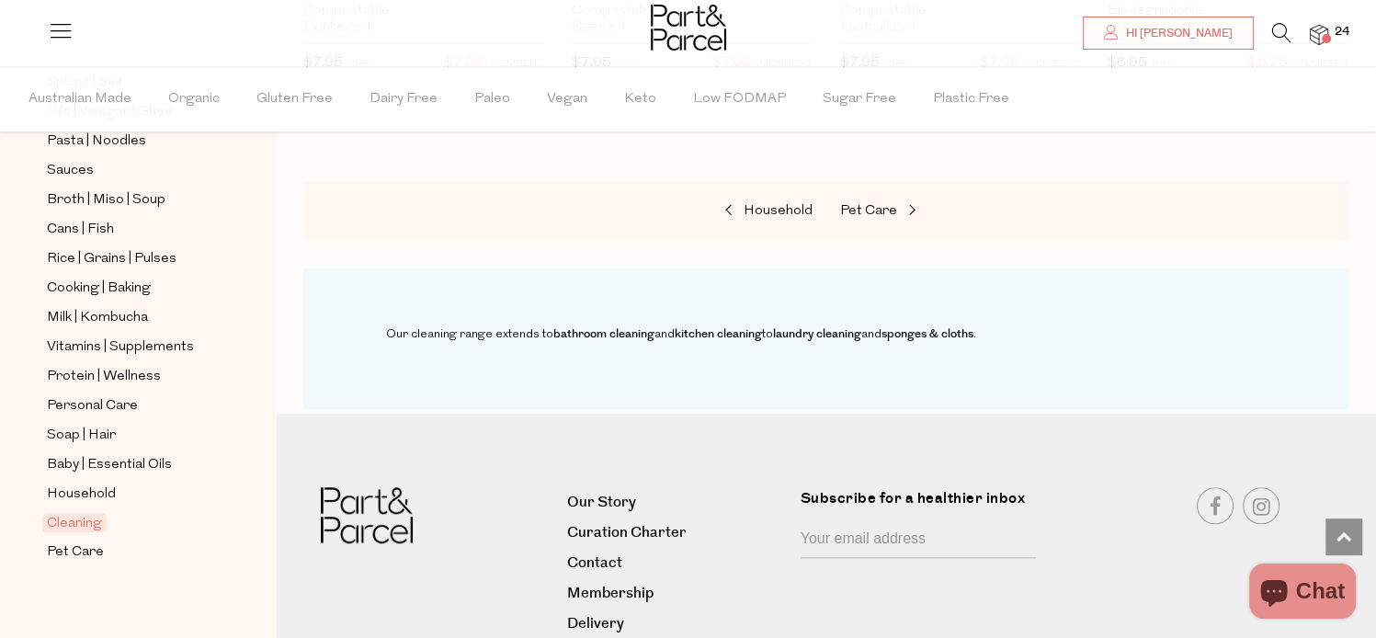
click at [1313, 25] on img at bounding box center [1319, 35] width 18 height 21
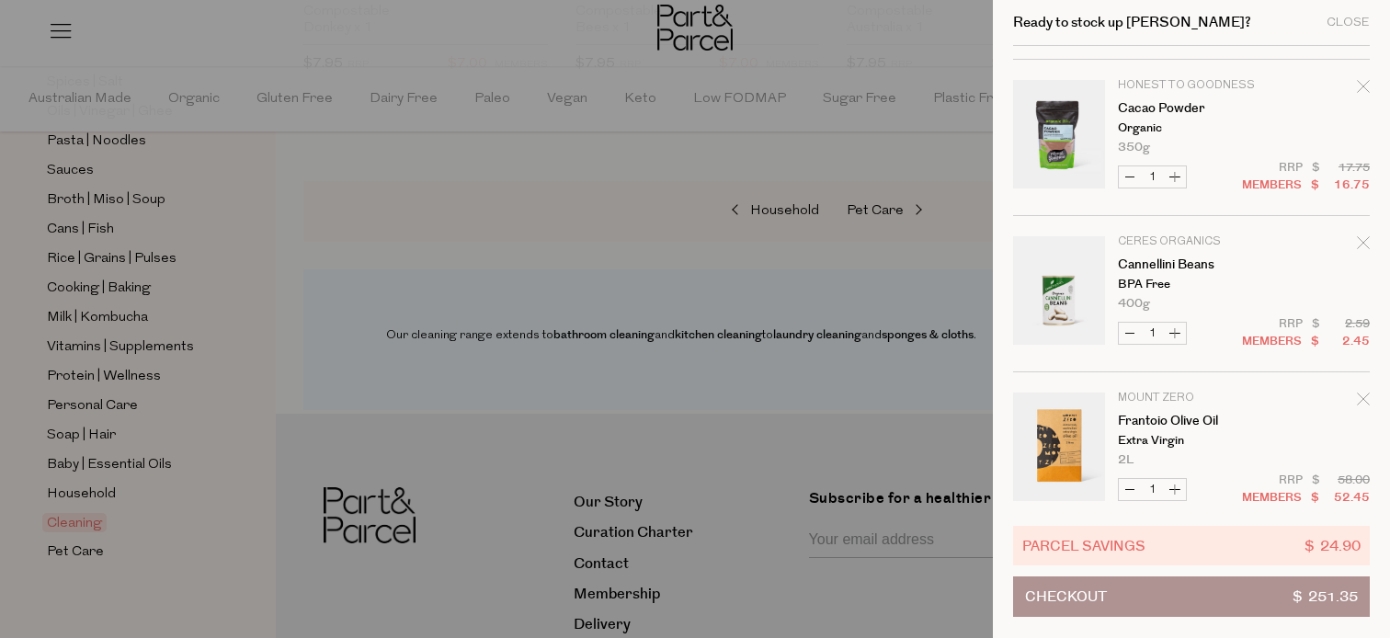
scroll to position [1746, 0]
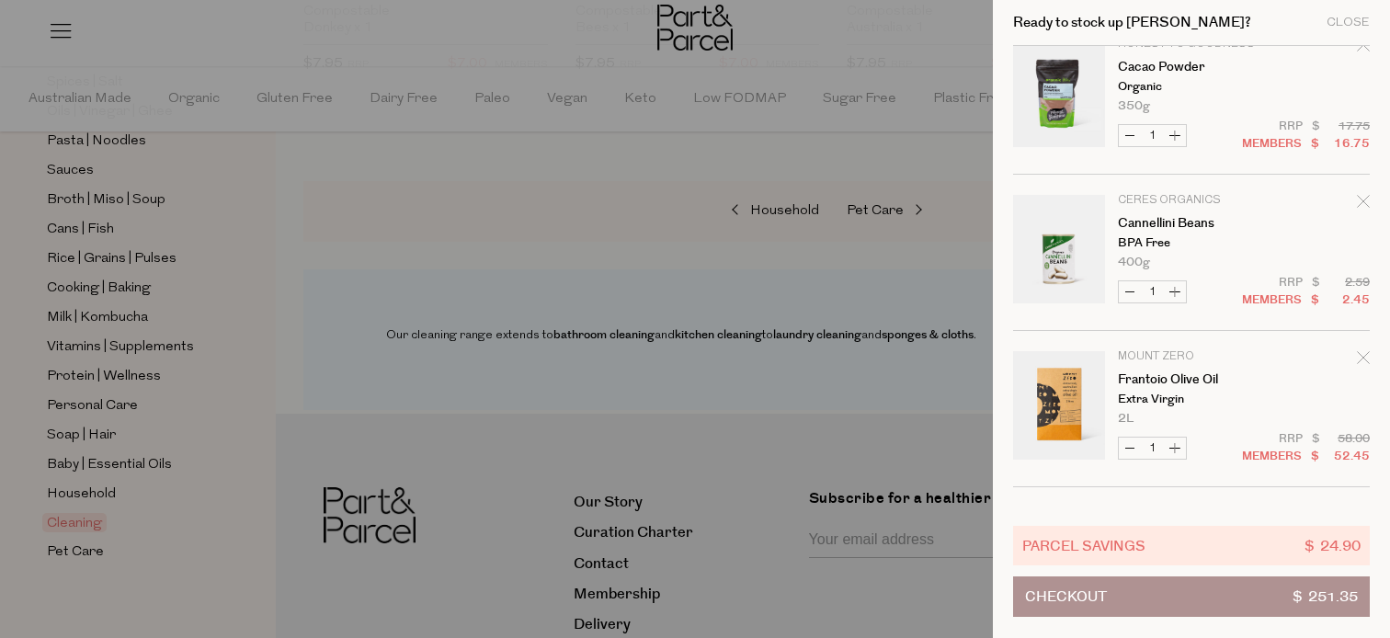
click at [1170, 288] on button "Increase Cannellini Beans" at bounding box center [1175, 291] width 22 height 21
type input "2"
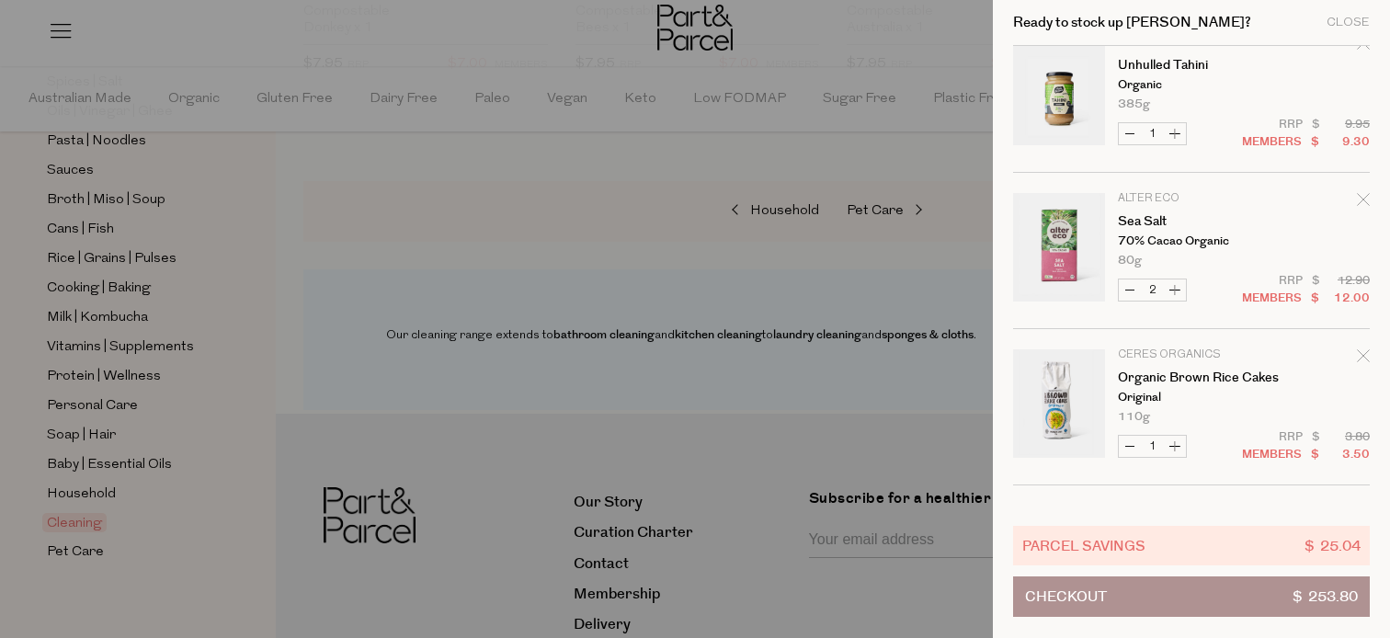
scroll to position [2757, 0]
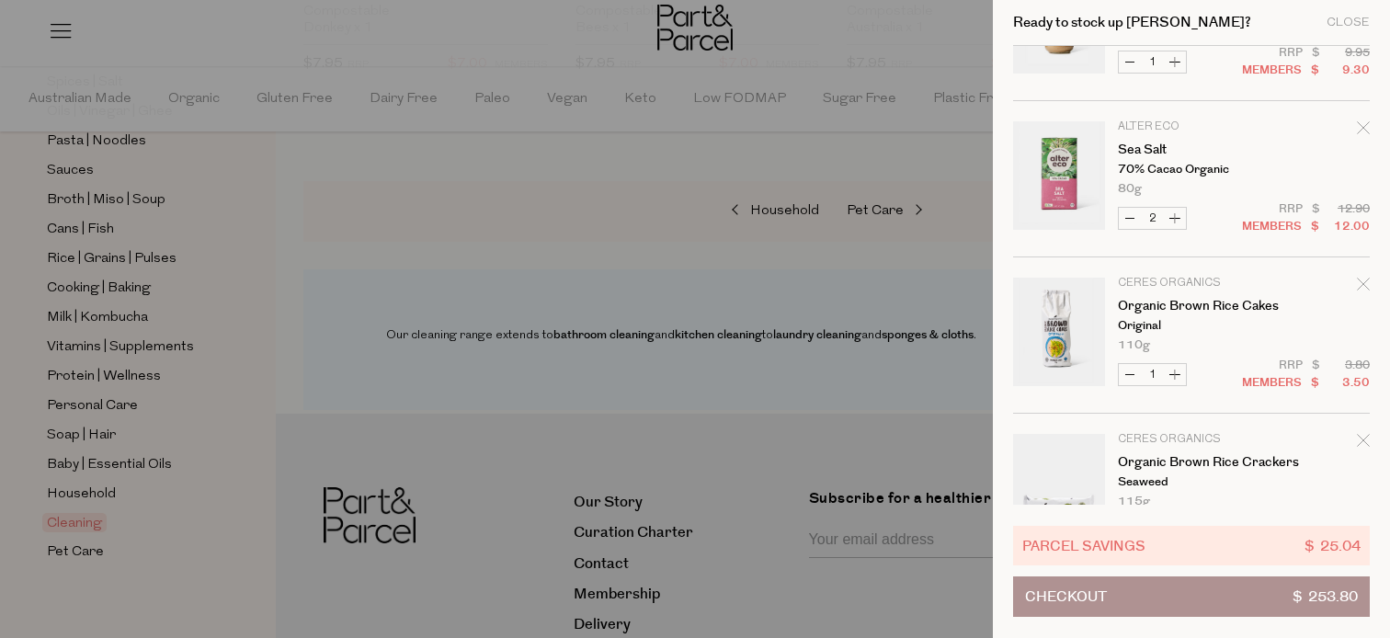
click at [1136, 213] on button "Decrease Sea Salt" at bounding box center [1130, 218] width 22 height 21
type input "1"
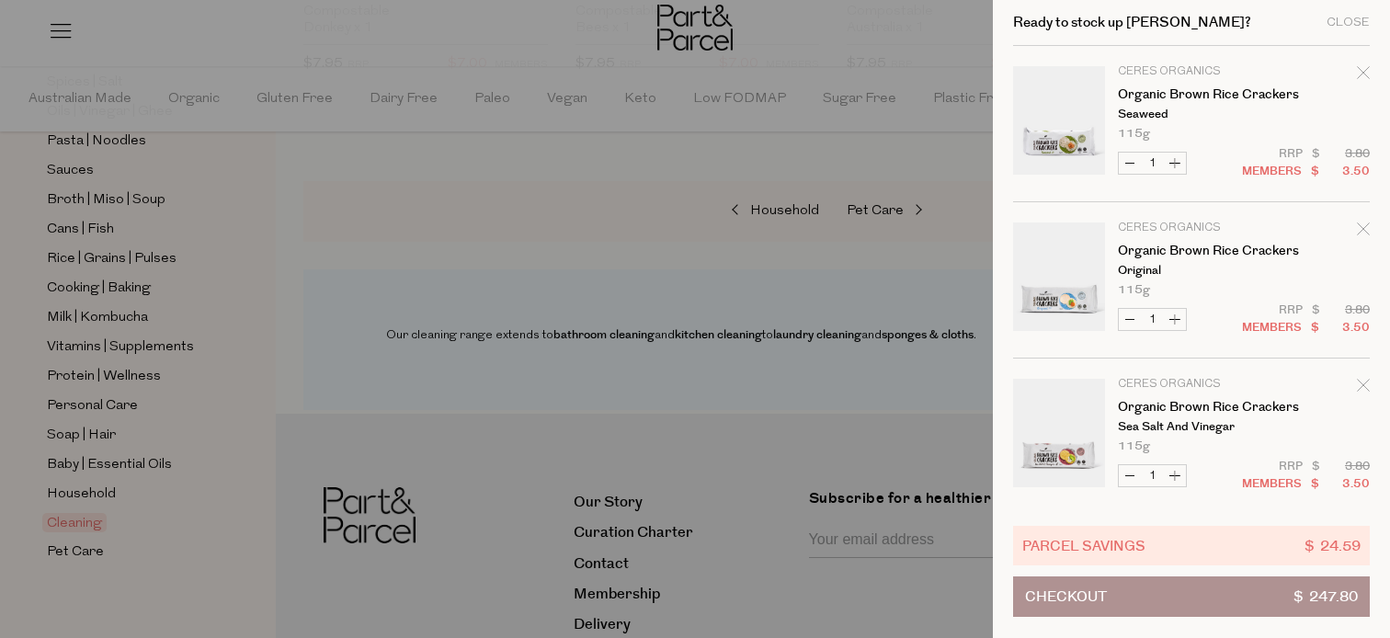
scroll to position [3131, 0]
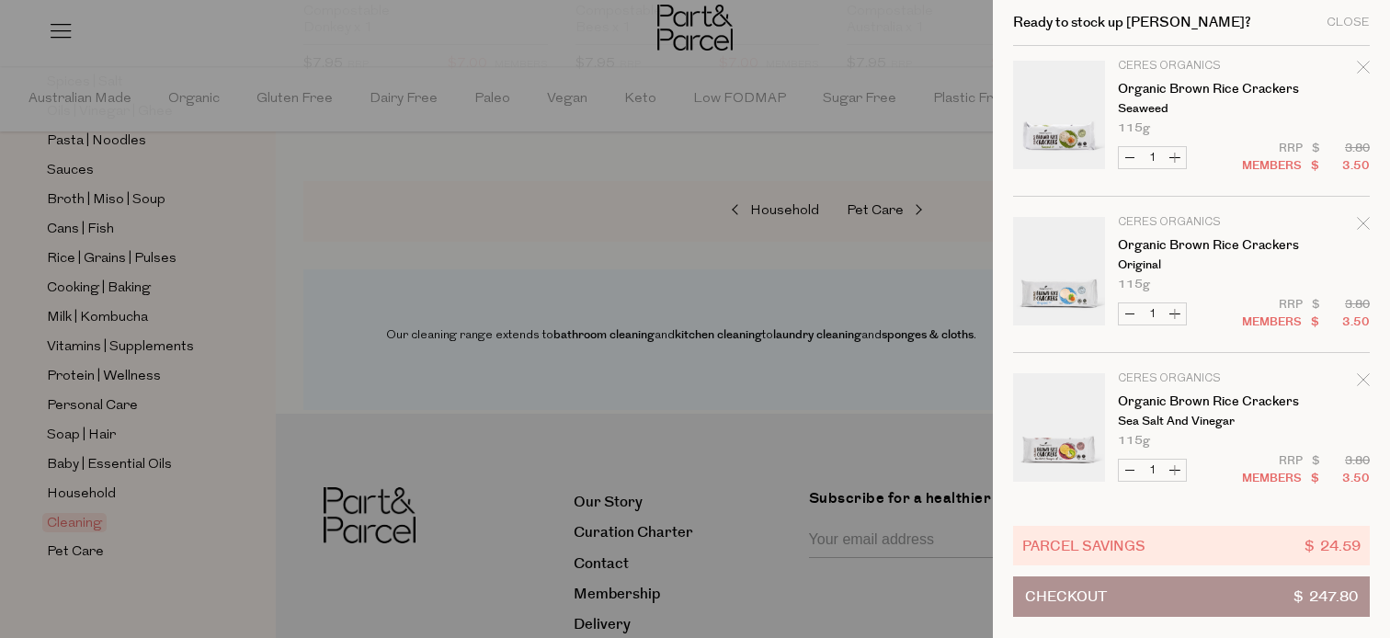
click at [1181, 594] on button "Checkout $ 247.80" at bounding box center [1191, 596] width 357 height 40
